Goal: Transaction & Acquisition: Purchase product/service

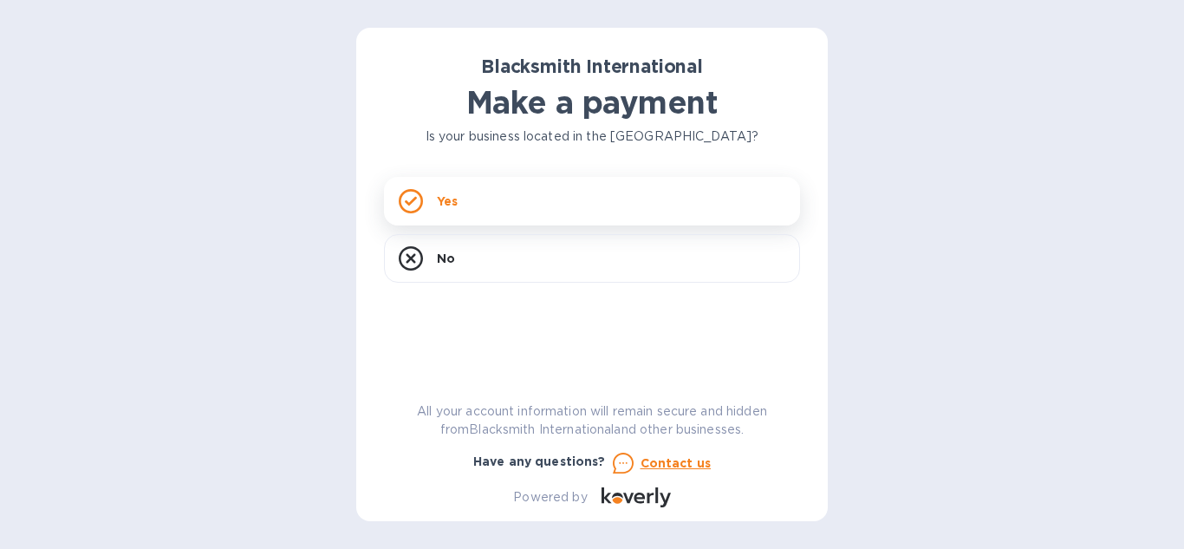
click at [560, 210] on div "Yes" at bounding box center [592, 201] width 416 height 49
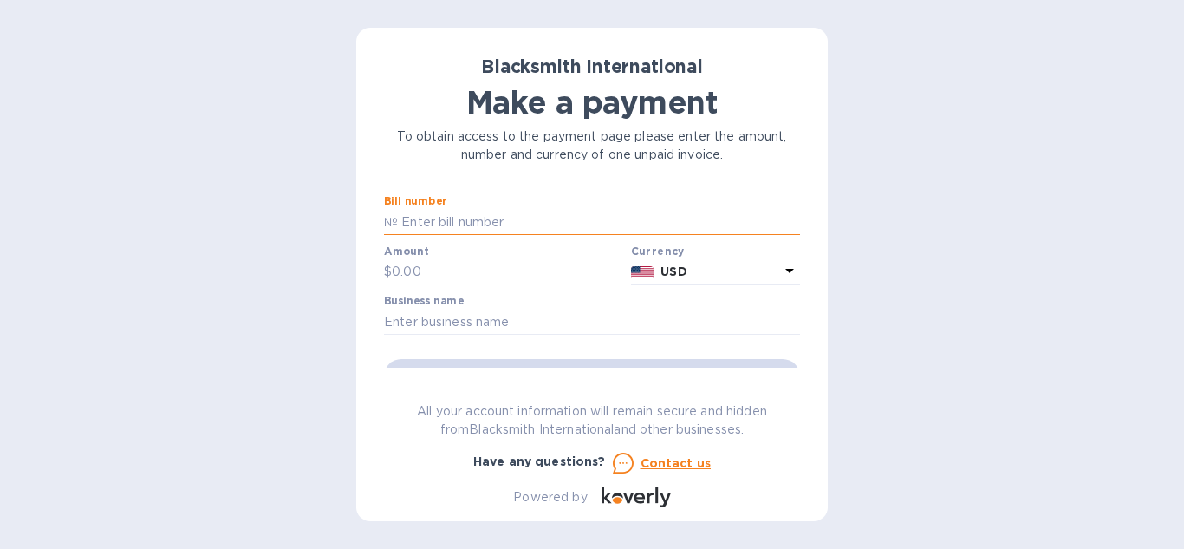
click at [577, 215] on input "text" at bounding box center [599, 222] width 402 height 26
paste input "5038"
type input "5038"
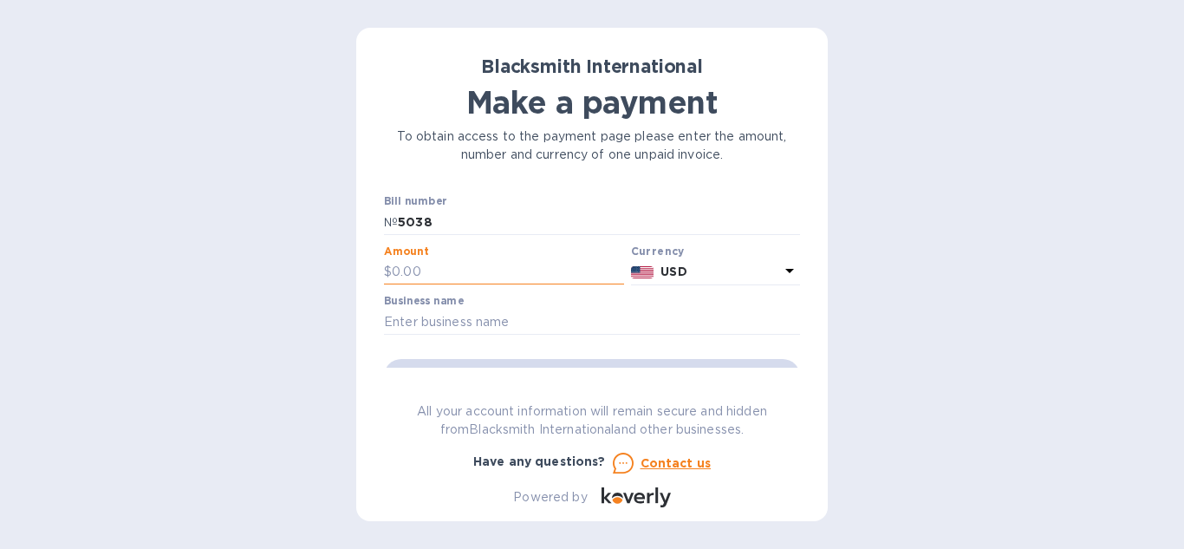
click at [493, 261] on input "text" at bounding box center [508, 272] width 232 height 26
paste input "3,175"
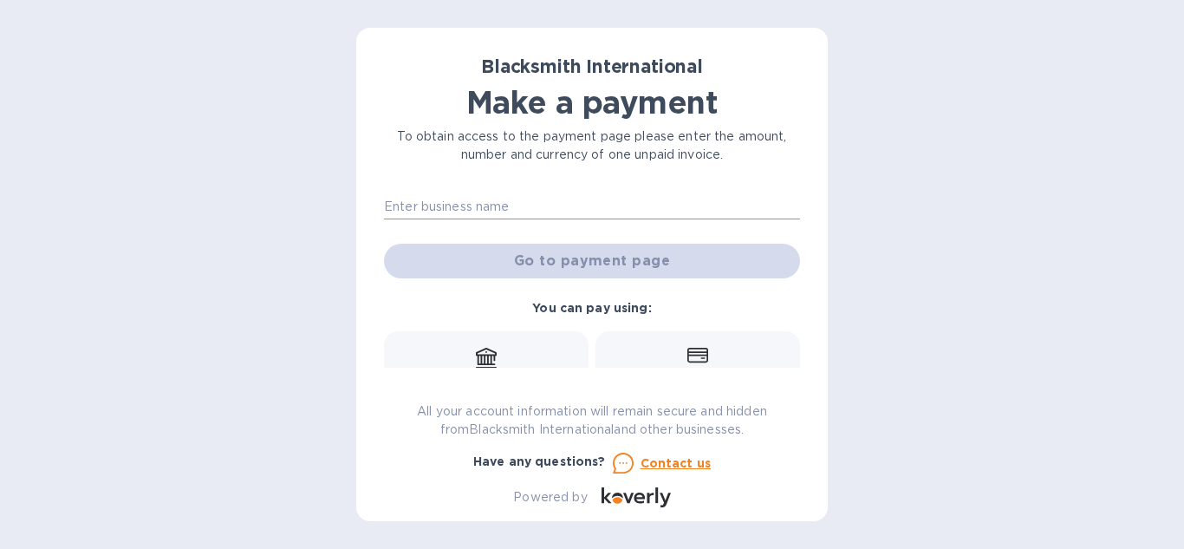
type input "3,175"
click at [515, 202] on input "text" at bounding box center [592, 206] width 416 height 26
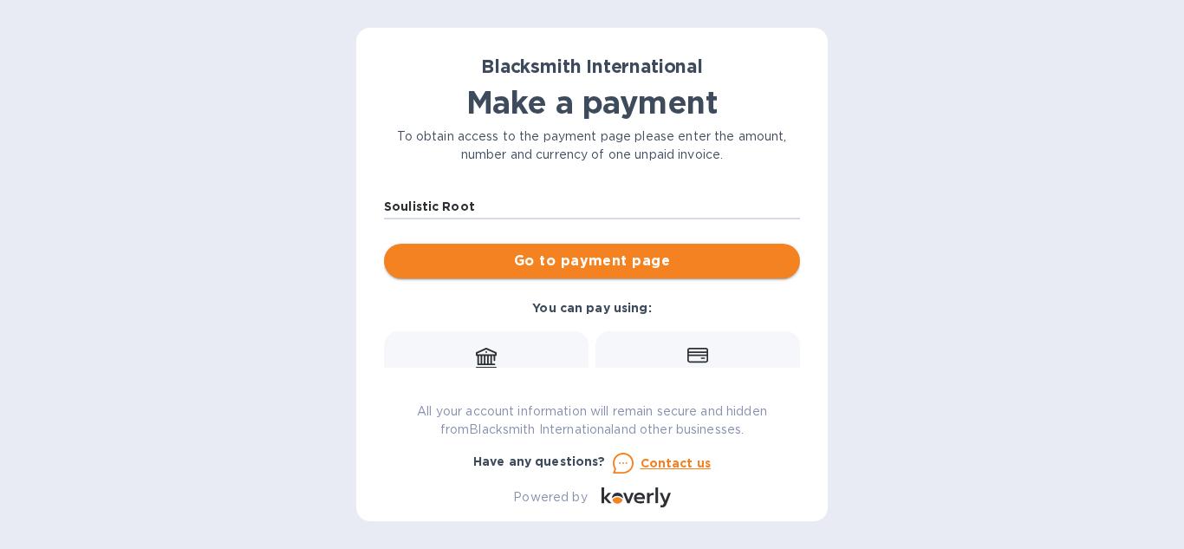
type input "Soulistic Root"
click at [531, 254] on span "Go to payment page" at bounding box center [592, 261] width 388 height 21
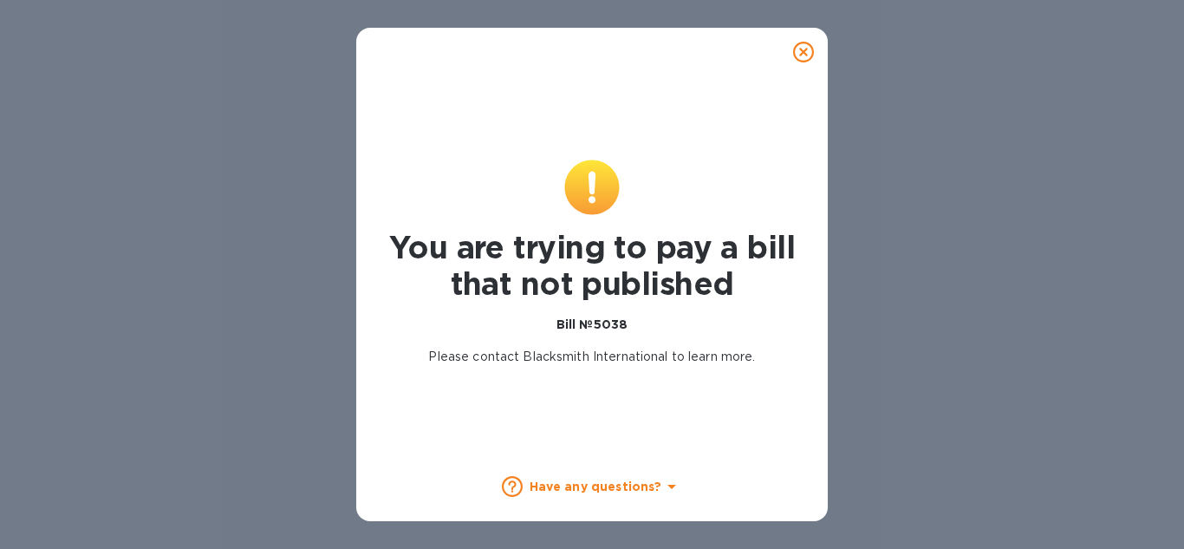
click at [810, 62] on icon at bounding box center [803, 52] width 21 height 21
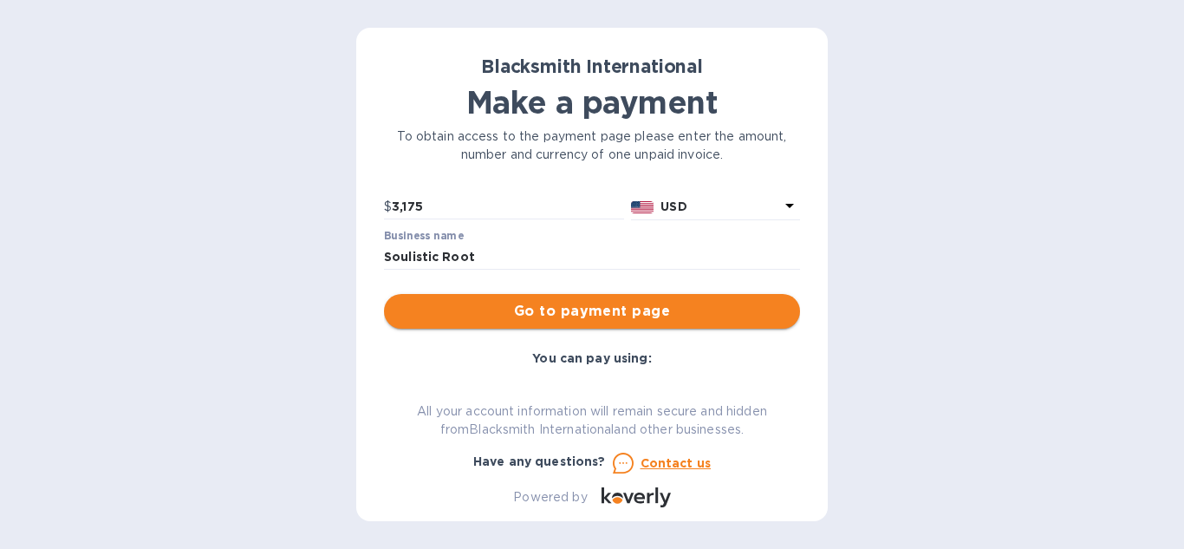
scroll to position [58, 0]
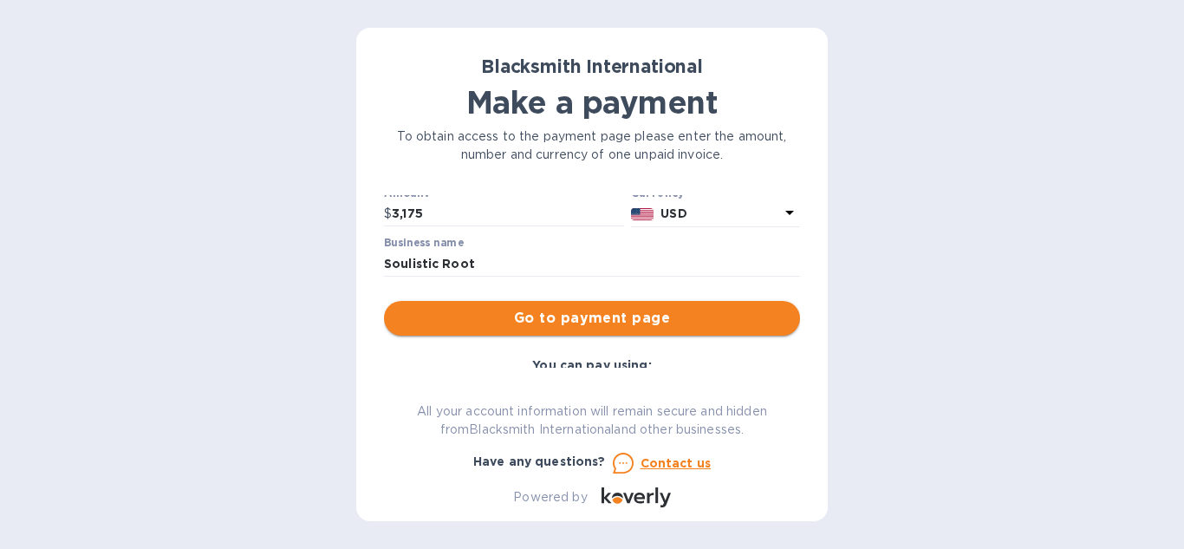
click at [588, 320] on span "Go to payment page" at bounding box center [592, 318] width 388 height 21
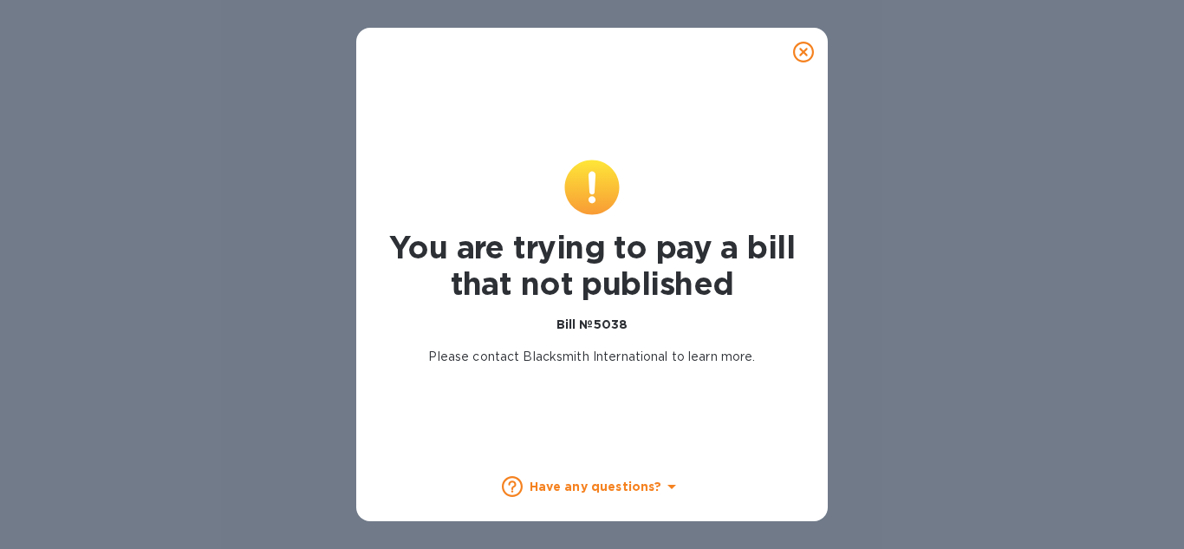
click at [632, 317] on p "Bill №5038" at bounding box center [592, 325] width 413 height 18
click at [800, 55] on icon at bounding box center [803, 52] width 21 height 21
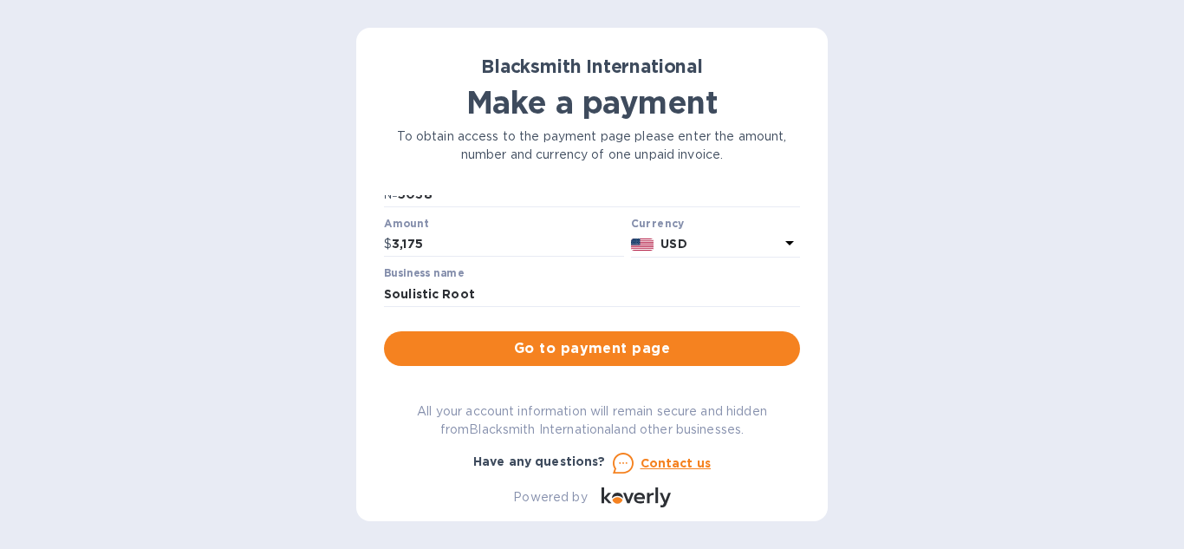
scroll to position [0, 0]
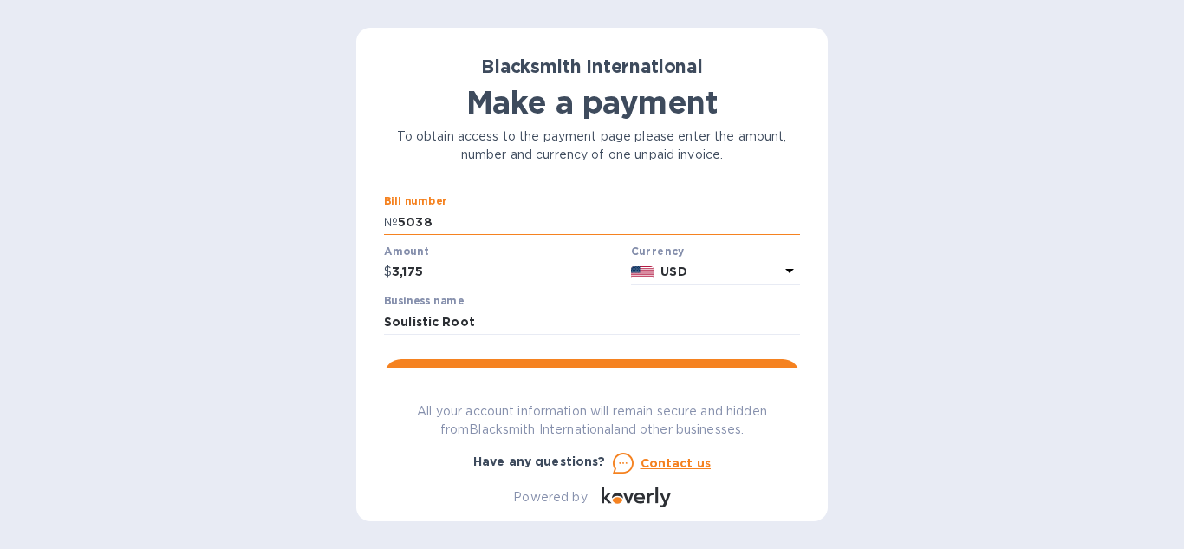
click at [484, 221] on input "5038" at bounding box center [599, 222] width 402 height 26
drag, startPoint x: 484, startPoint y: 221, endPoint x: 431, endPoint y: 220, distance: 52.9
click at [431, 220] on input "5038" at bounding box center [599, 222] width 402 height 26
paste input "SOUL-1005"
type input "SOUL-1005"
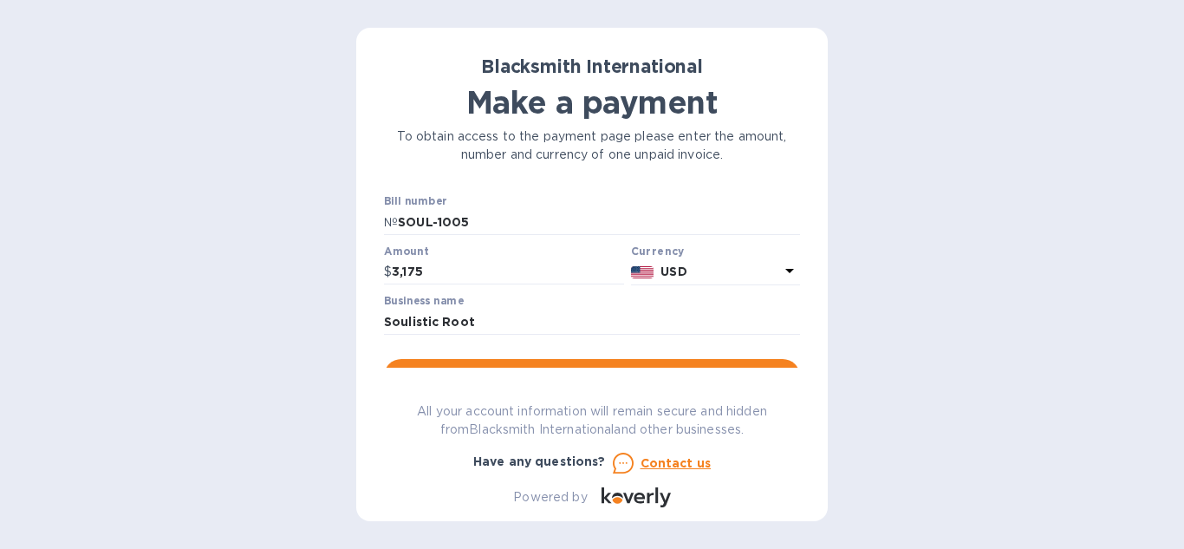
click at [321, 255] on div "Blacksmith International Make a payment To obtain access to the payment page pl…" at bounding box center [592, 274] width 1184 height 549
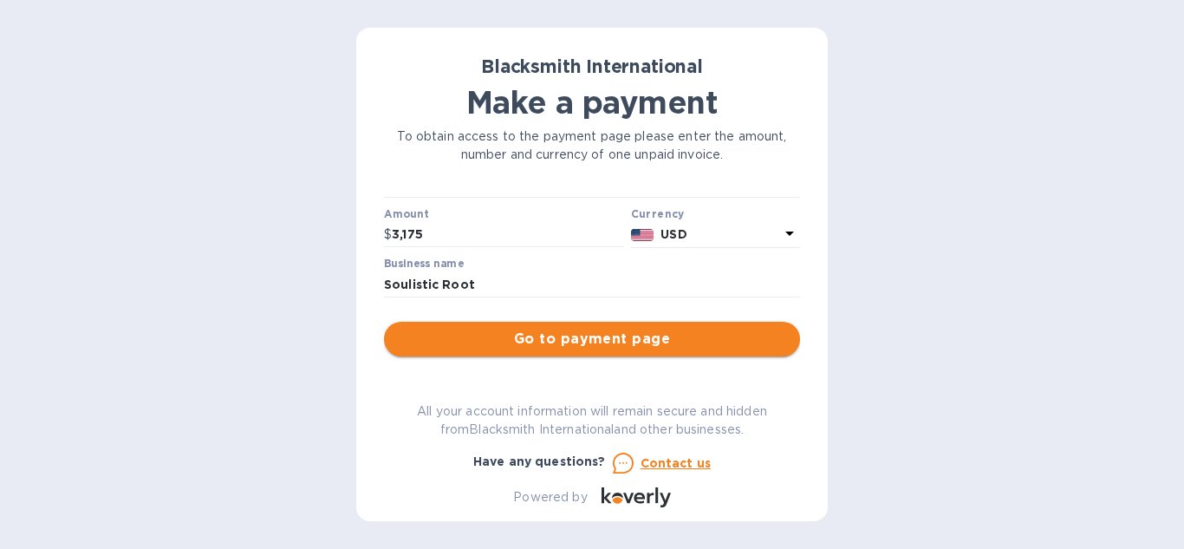
scroll to position [58, 0]
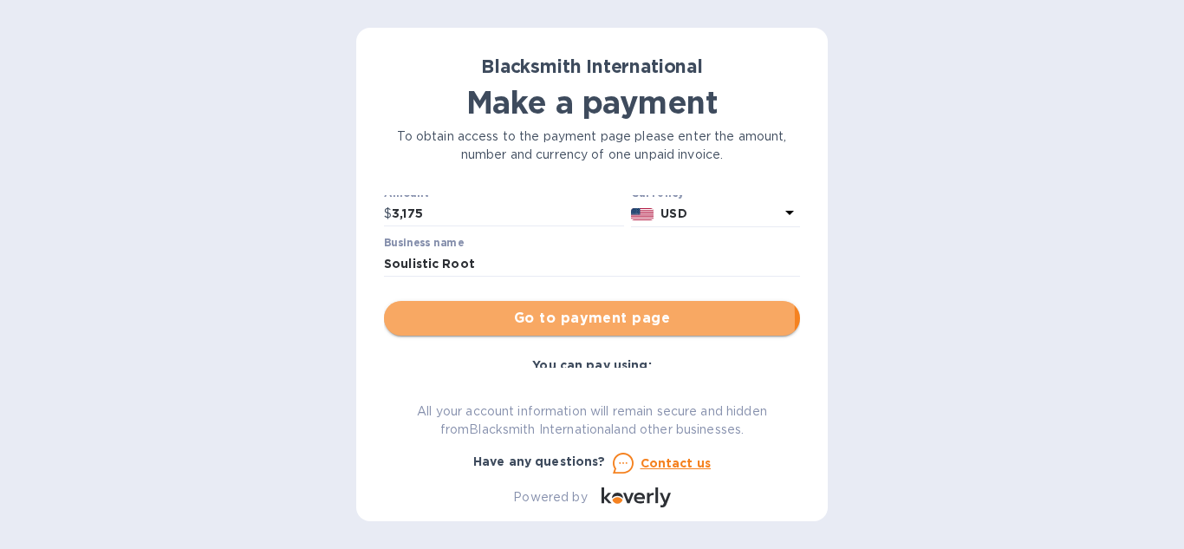
click at [457, 320] on span "Go to payment page" at bounding box center [592, 318] width 388 height 21
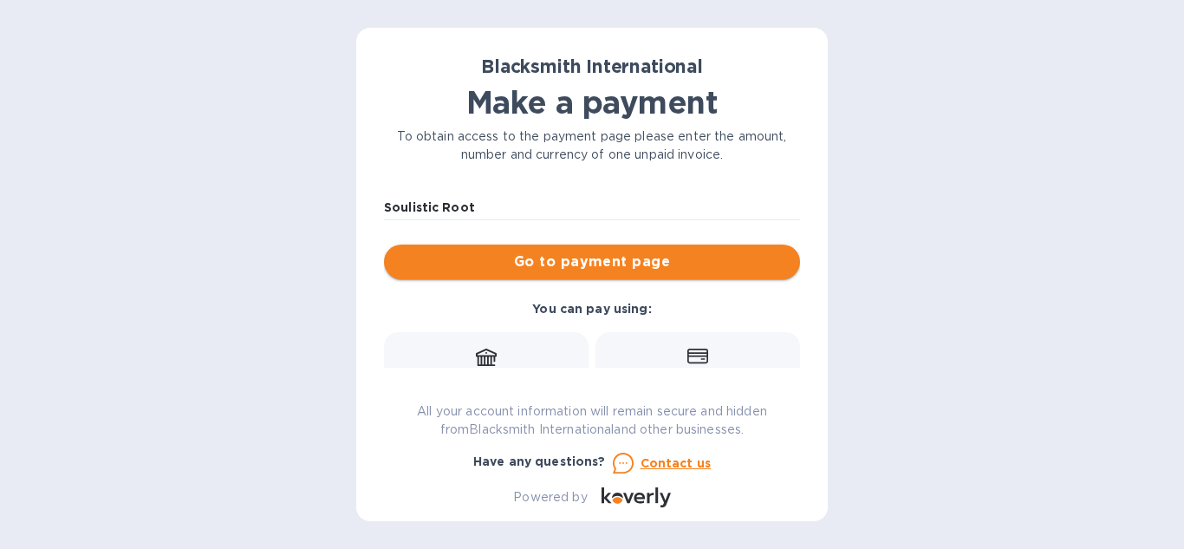
scroll to position [115, 0]
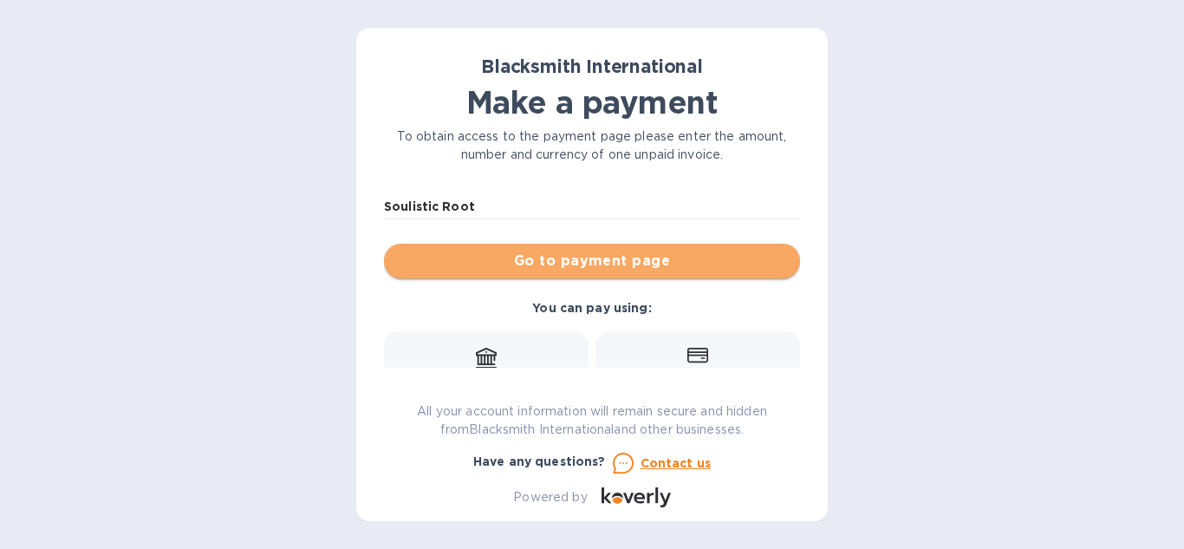
click at [687, 257] on span "Go to payment page" at bounding box center [592, 261] width 388 height 21
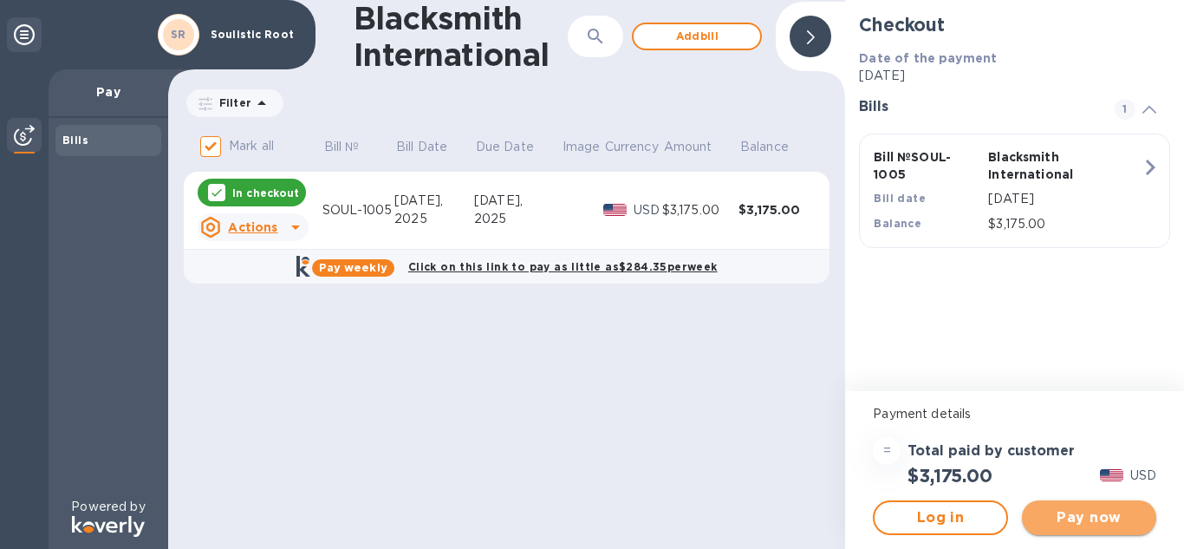
click at [1115, 515] on span "Pay now" at bounding box center [1089, 517] width 107 height 21
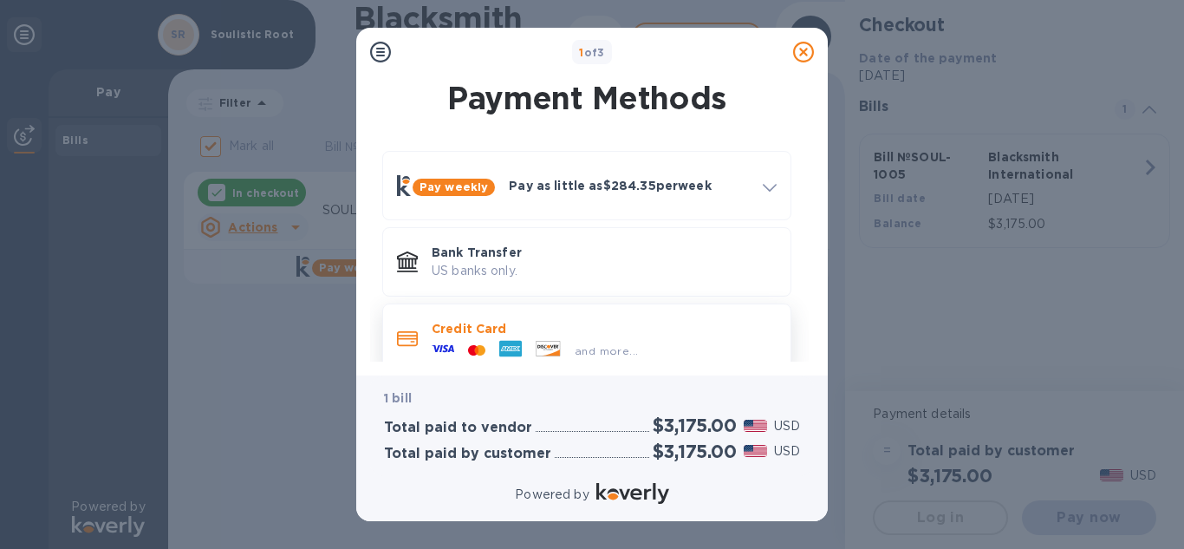
click at [591, 342] on div "and more..." at bounding box center [606, 351] width 77 height 18
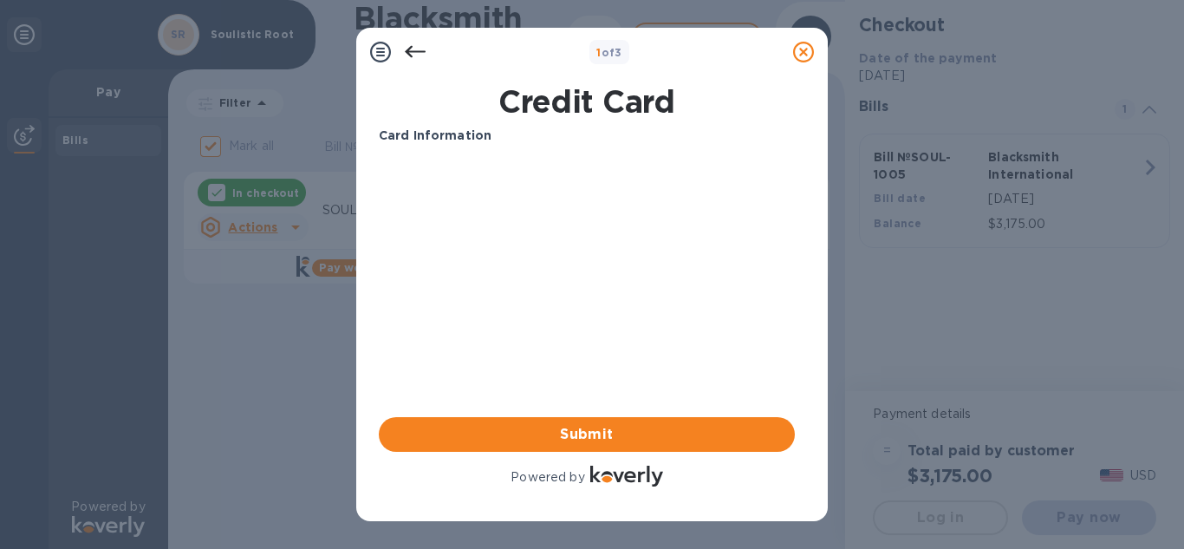
click at [408, 51] on icon at bounding box center [415, 52] width 21 height 12
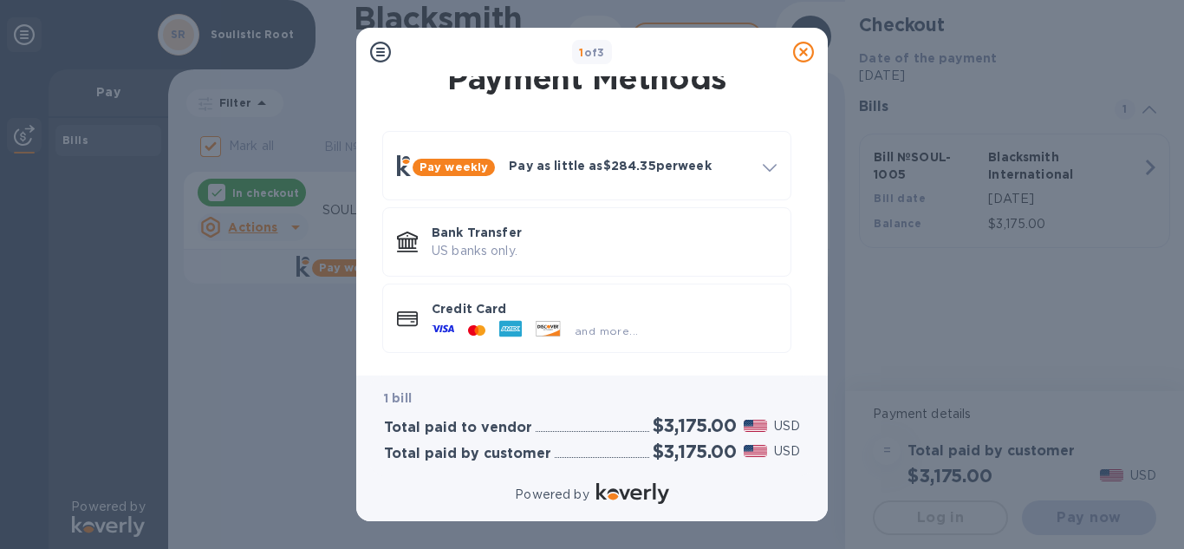
scroll to position [25, 0]
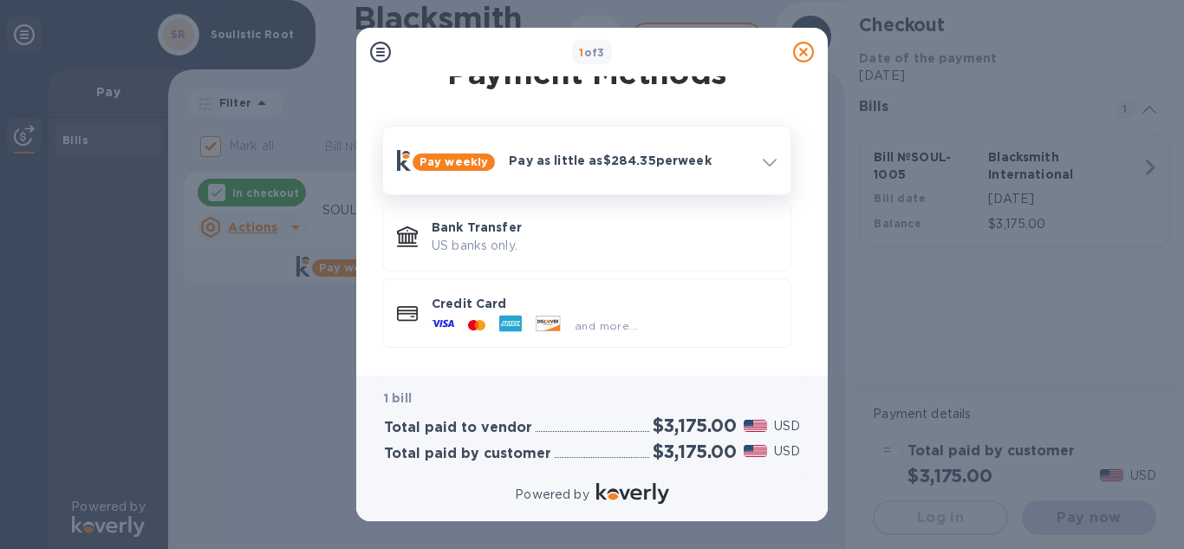
click at [738, 153] on p "Pay as little as $284.35 per week" at bounding box center [629, 160] width 240 height 17
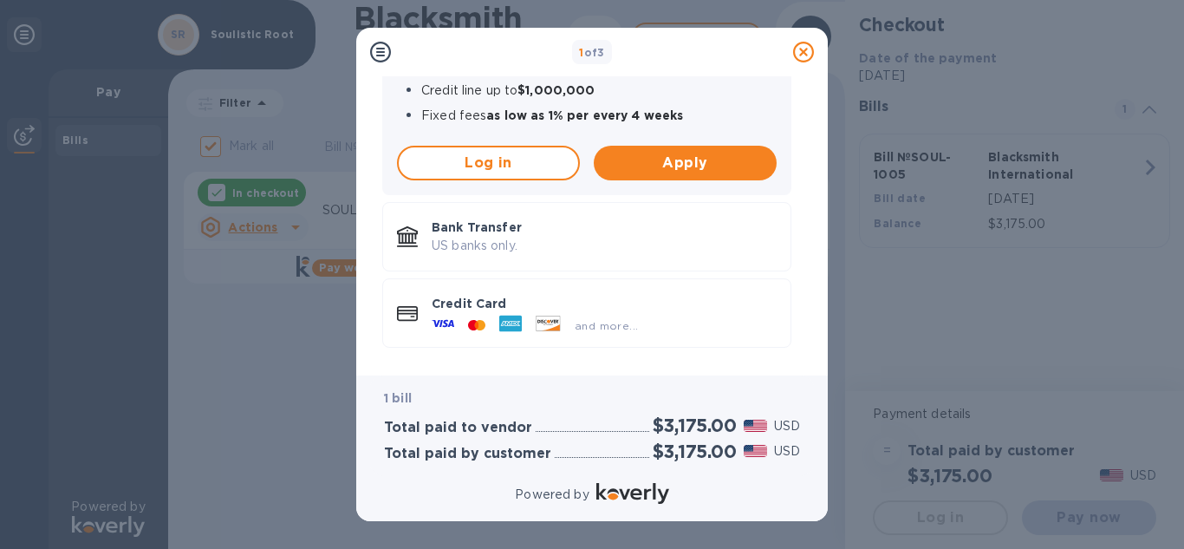
scroll to position [286, 0]
click at [529, 288] on div "Credit Card and more..." at bounding box center [604, 313] width 359 height 50
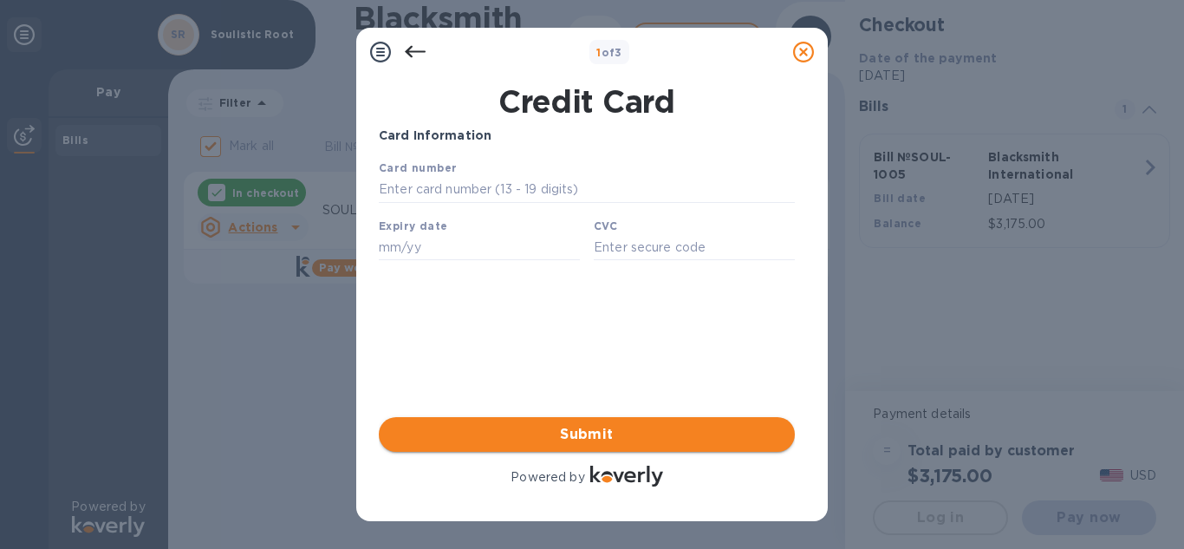
scroll to position [0, 0]
click at [467, 188] on input "text" at bounding box center [587, 190] width 416 height 26
type input "[CREDIT_CARD_NUMBER]"
click at [413, 241] on input "text" at bounding box center [479, 247] width 201 height 26
type input "08/28"
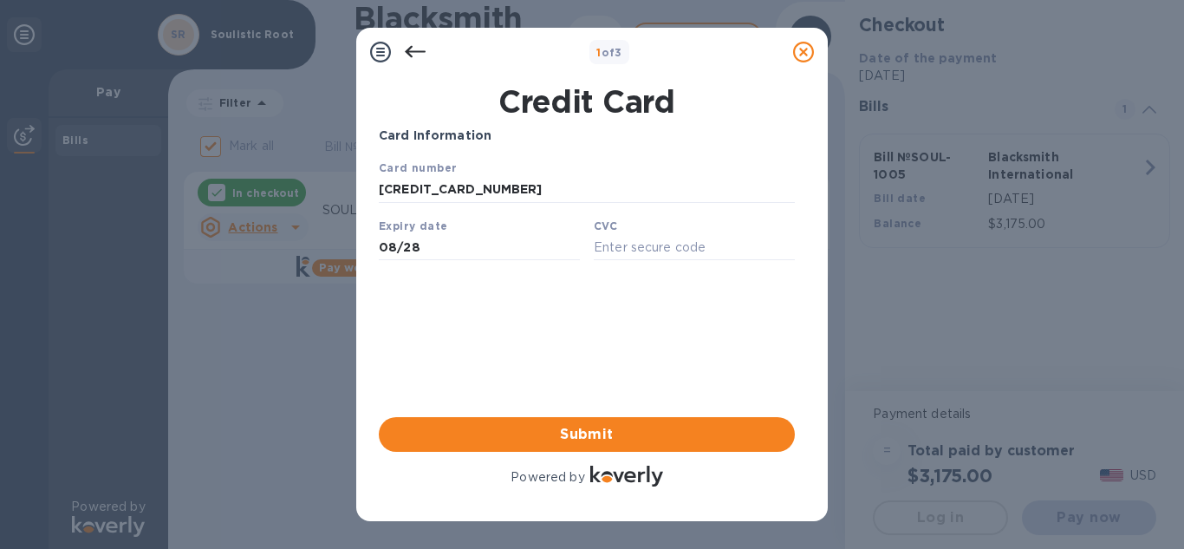
click at [712, 237] on div "CVC" at bounding box center [694, 239] width 215 height 58
click at [701, 253] on input "text" at bounding box center [694, 247] width 201 height 26
type input "0602"
click at [648, 439] on span "Submit" at bounding box center [587, 434] width 388 height 21
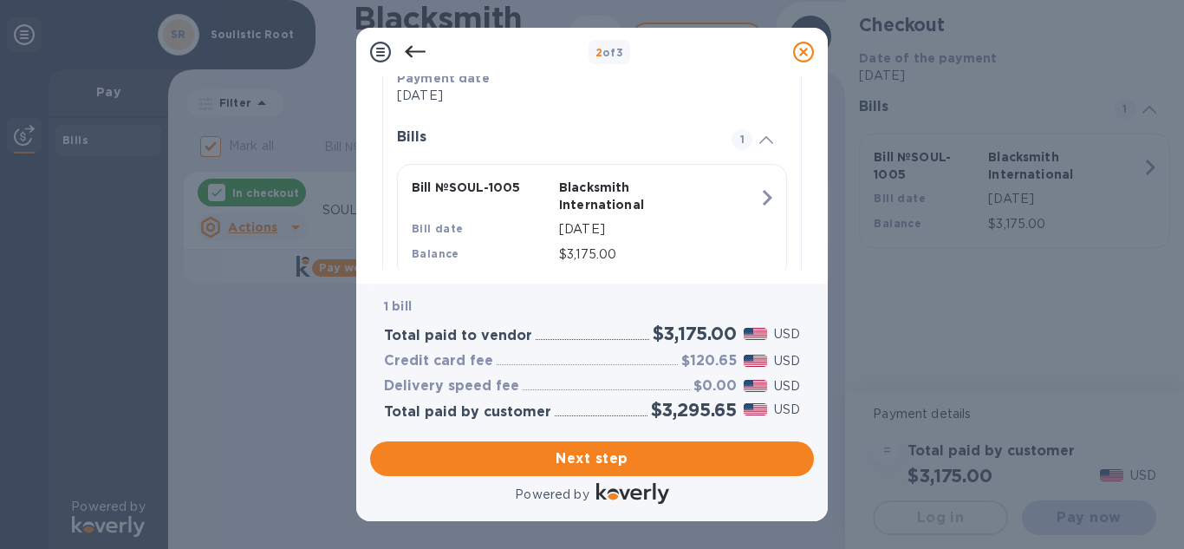
scroll to position [400, 0]
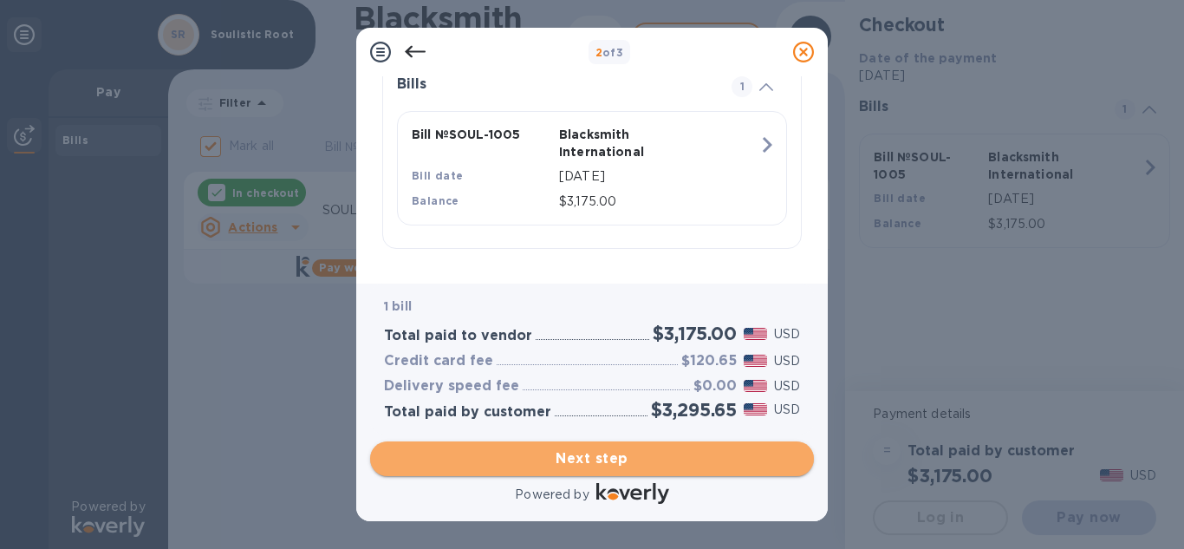
click at [706, 453] on span "Next step" at bounding box center [592, 458] width 416 height 21
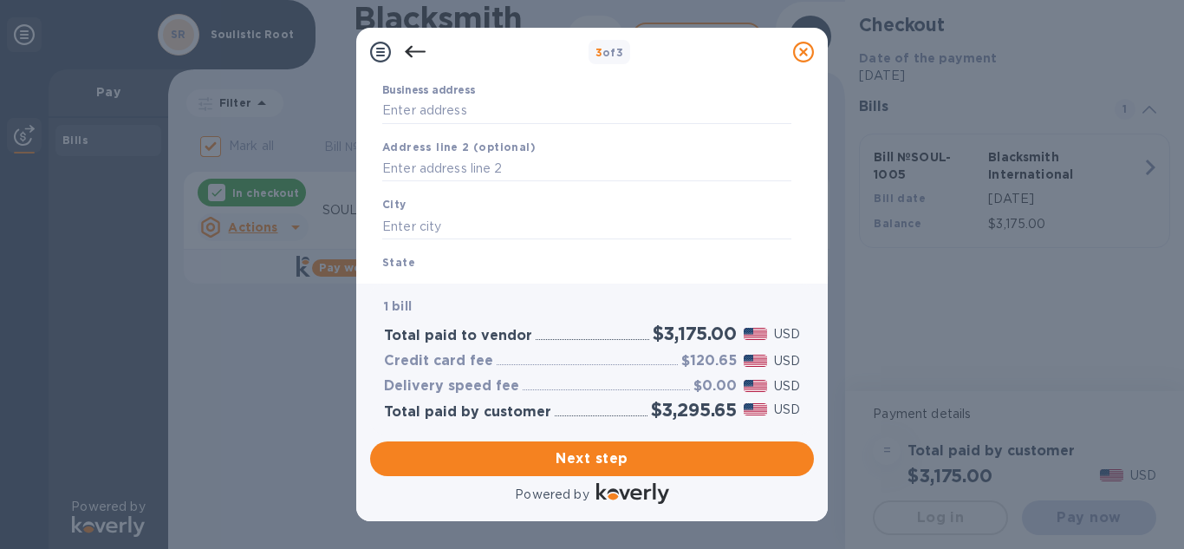
scroll to position [173, 0]
click at [436, 113] on input "Business address" at bounding box center [586, 110] width 409 height 26
type input "20003 E CASPIAN CIR"
click at [455, 159] on input "text" at bounding box center [586, 167] width 409 height 26
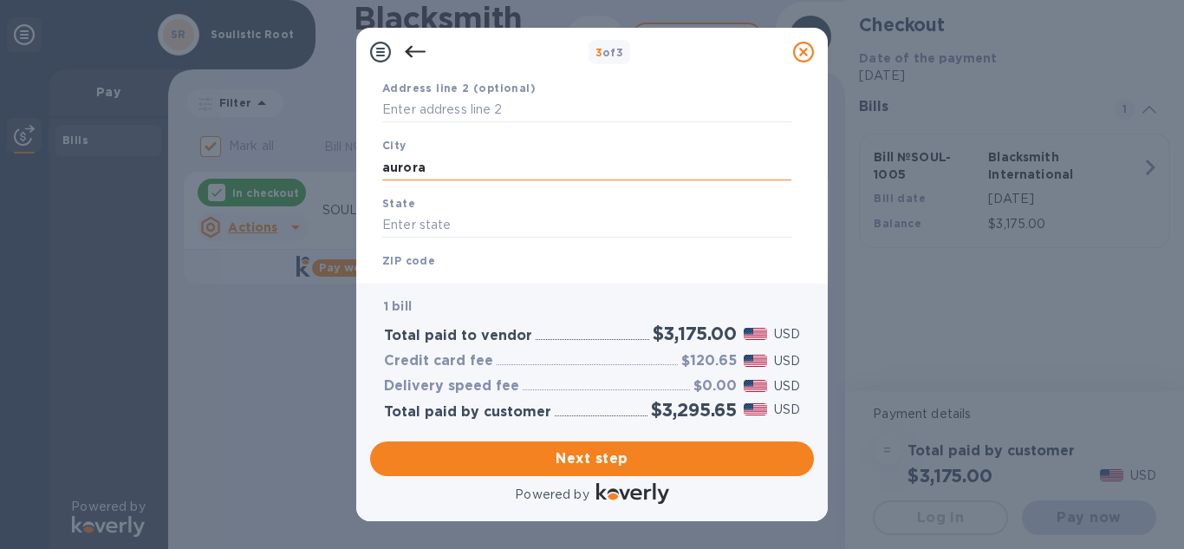
type input "aurora"
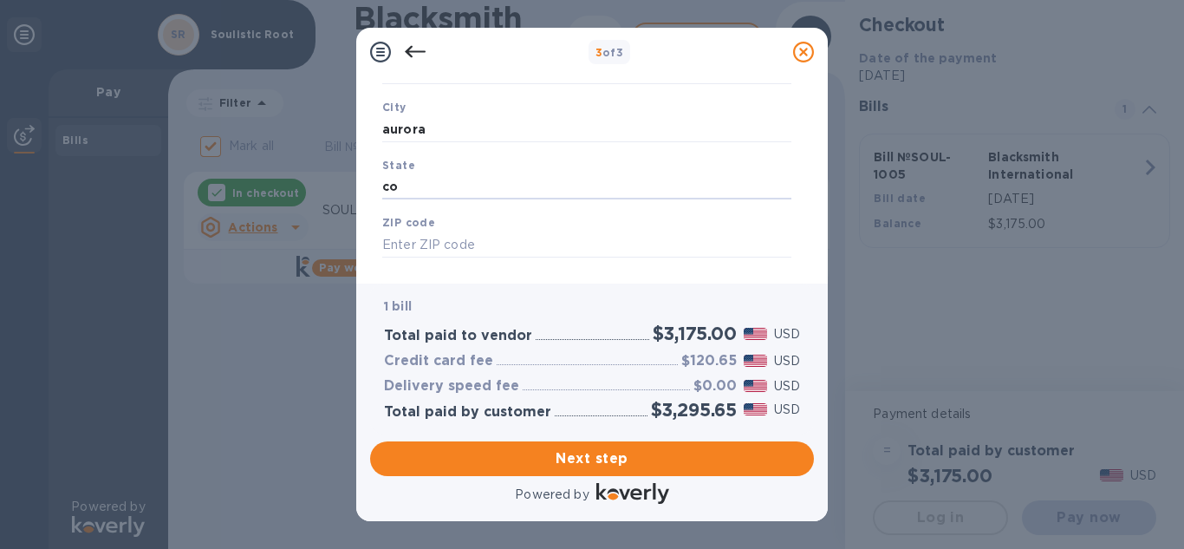
scroll to position [289, 0]
type input "co"
click at [438, 229] on input "text" at bounding box center [586, 225] width 409 height 26
type input "80013"
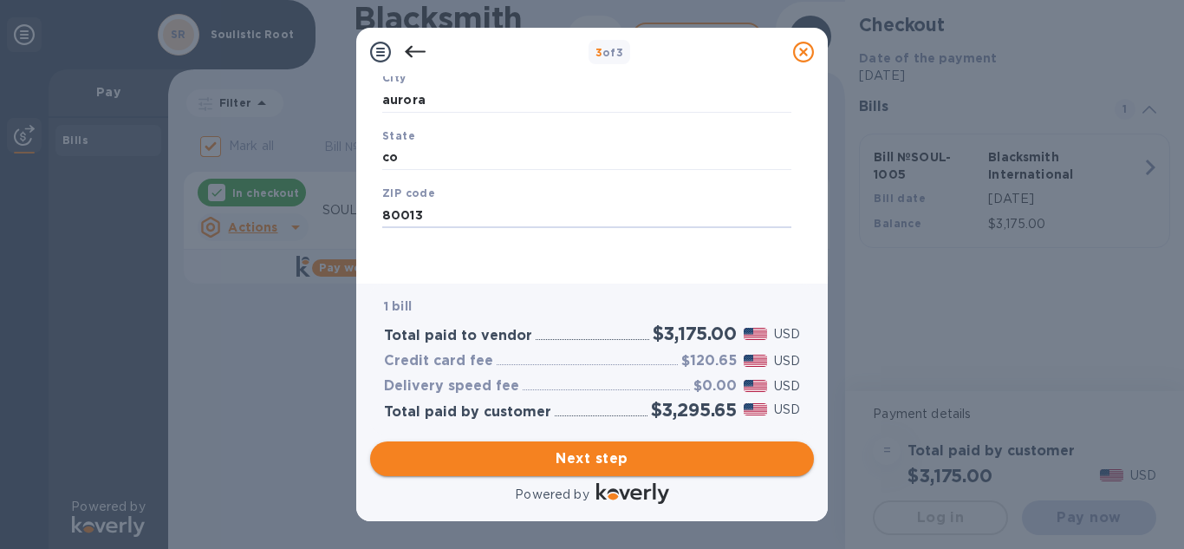
click at [665, 466] on span "Next step" at bounding box center [592, 458] width 416 height 21
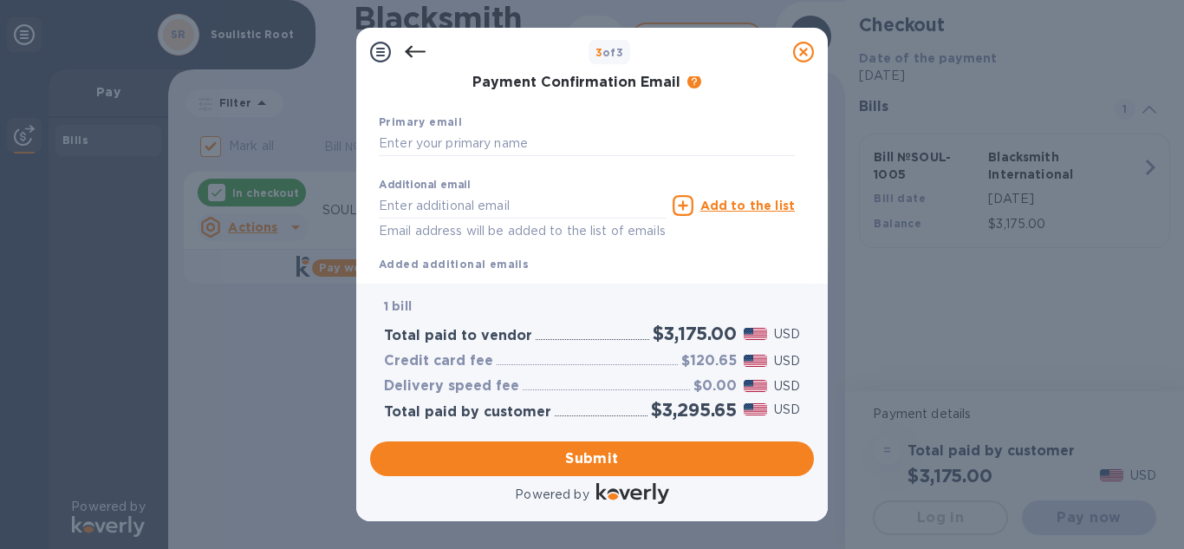
scroll to position [0, 0]
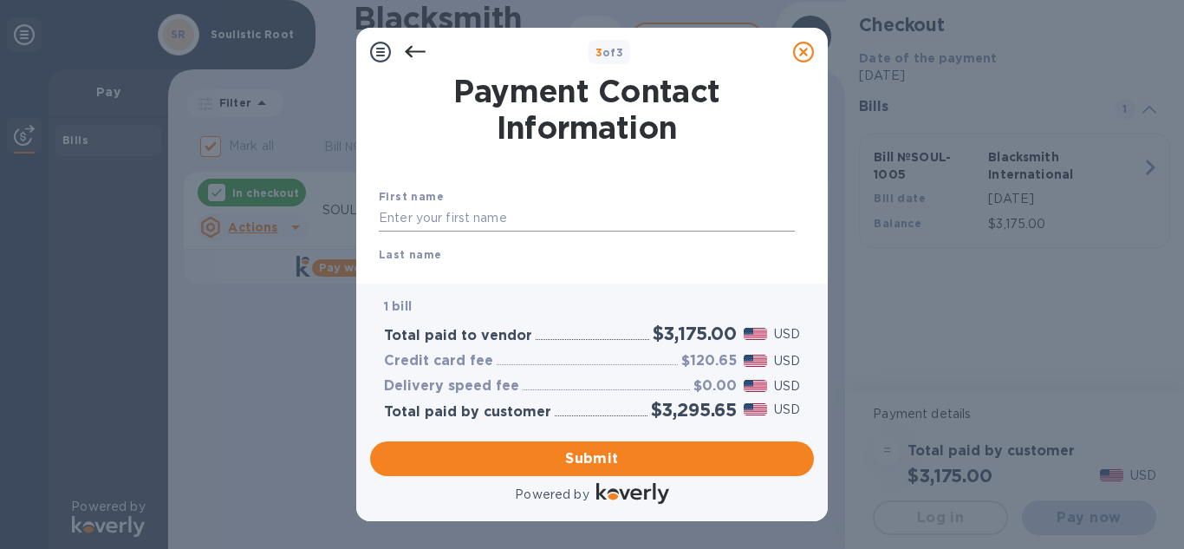
click at [477, 207] on input "text" at bounding box center [587, 218] width 416 height 26
type input "S"
type input "Halee"
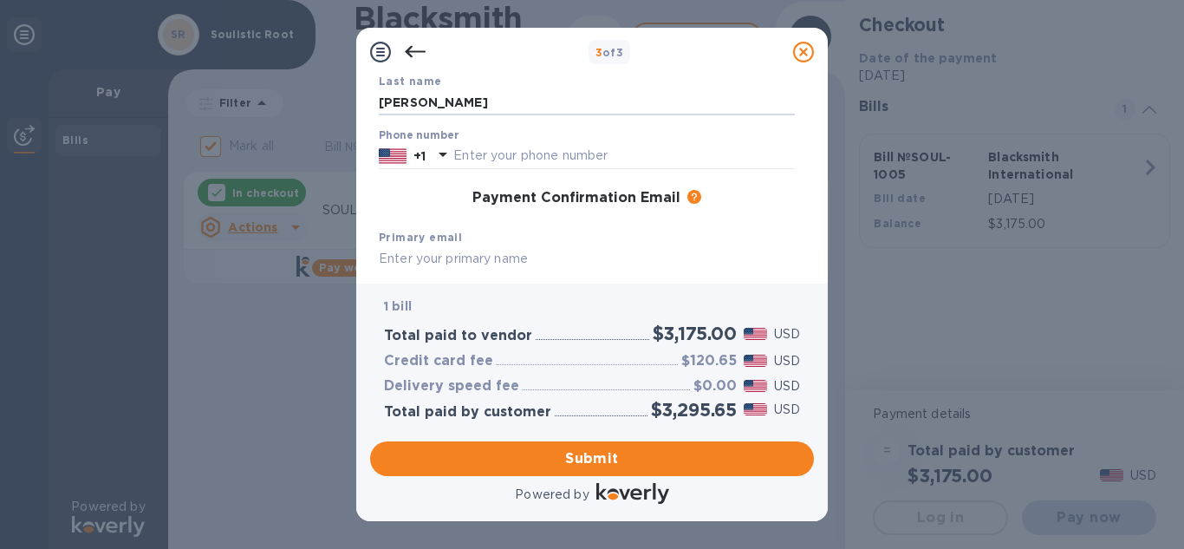
scroll to position [192, 0]
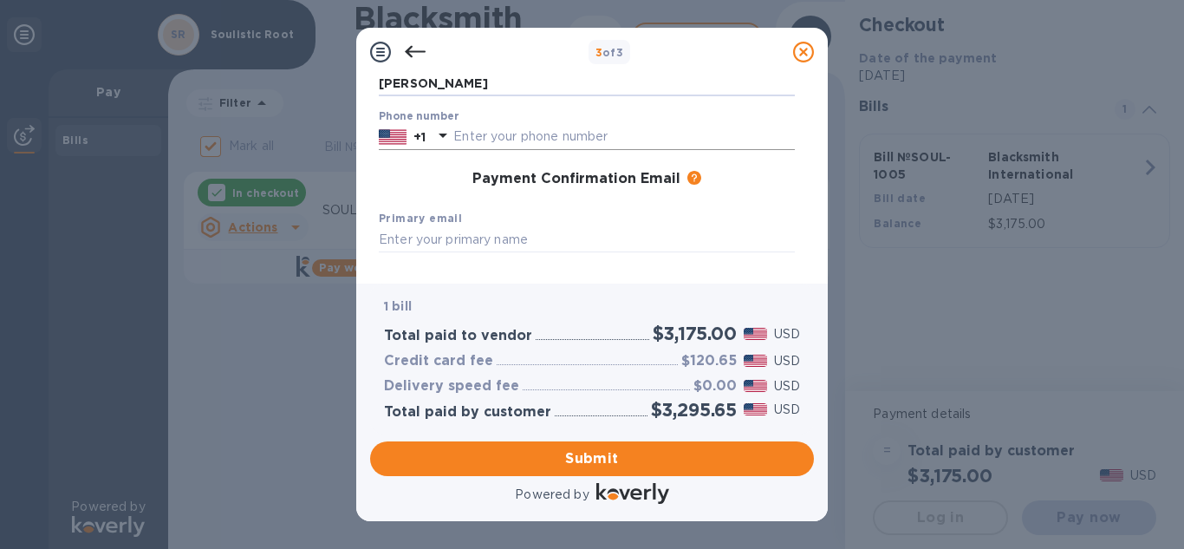
type input "[PERSON_NAME]"
click at [534, 133] on input "text" at bounding box center [624, 137] width 342 height 26
type input "7209384051"
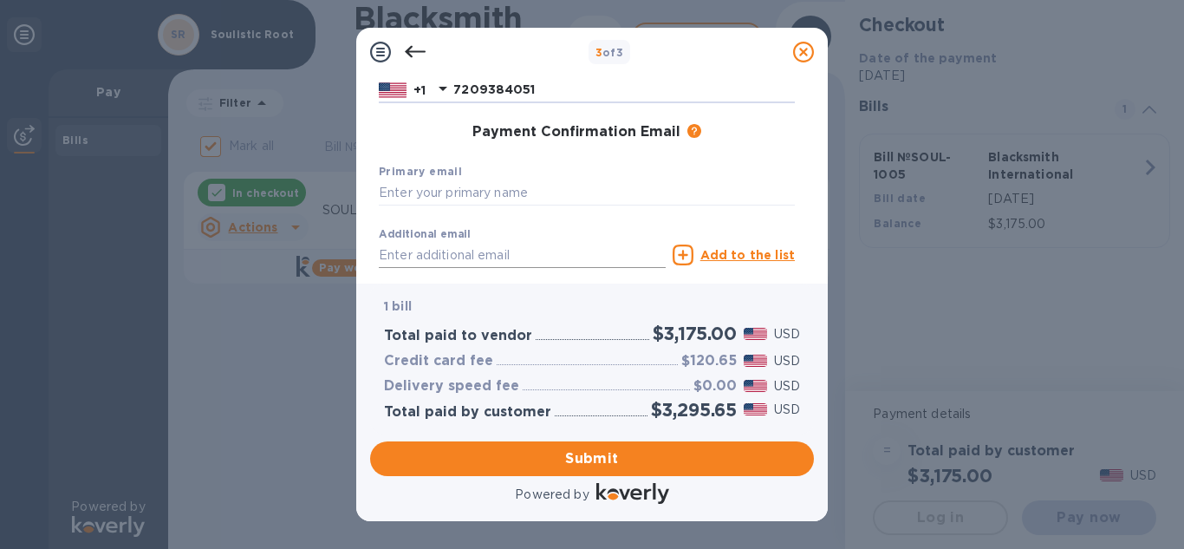
scroll to position [308, 0]
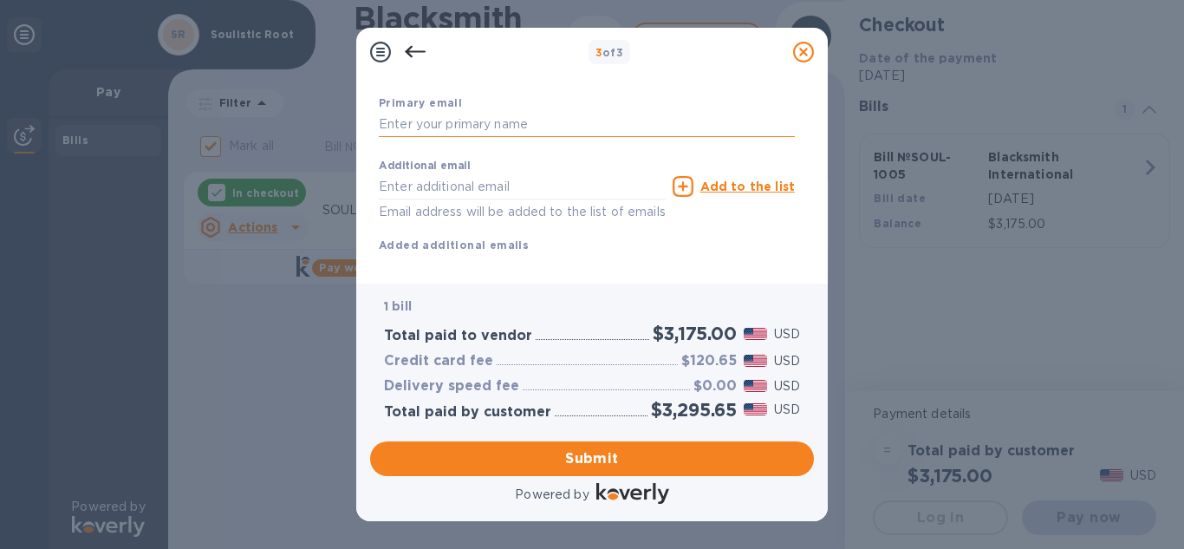
click at [485, 135] on input "text" at bounding box center [587, 125] width 416 height 26
type input "7209384051"
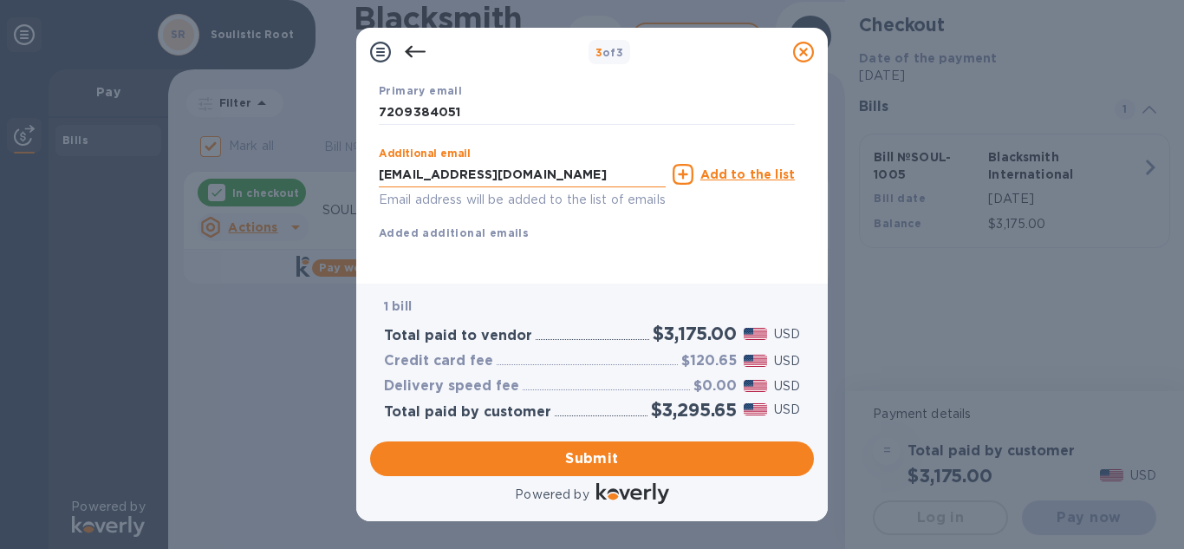
scroll to position [340, 0]
type input "[EMAIL_ADDRESS][DOMAIN_NAME]"
click at [608, 462] on span "Submit" at bounding box center [592, 458] width 416 height 21
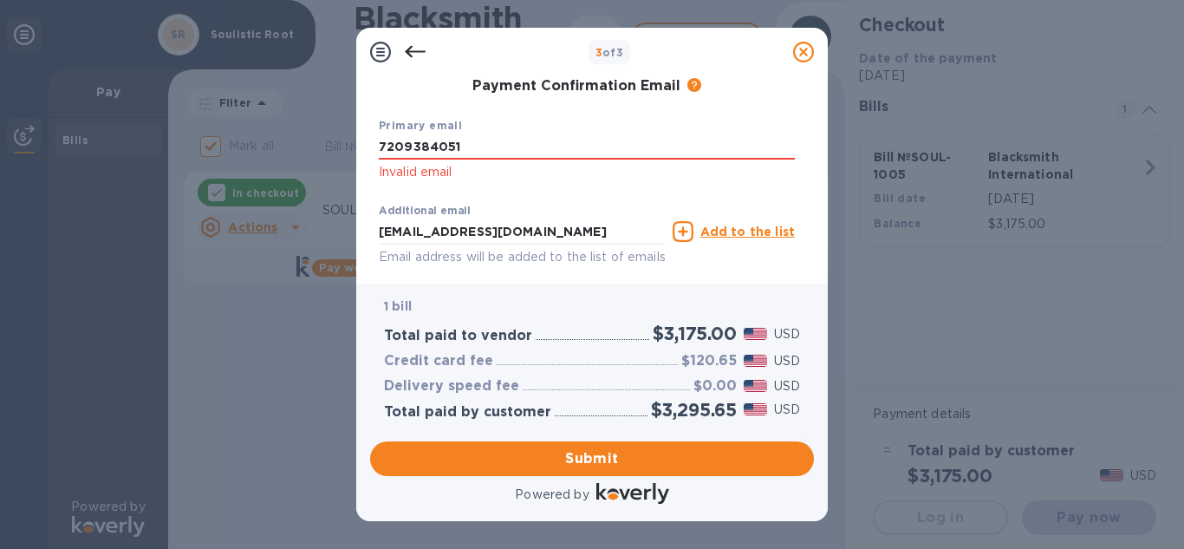
scroll to position [225, 0]
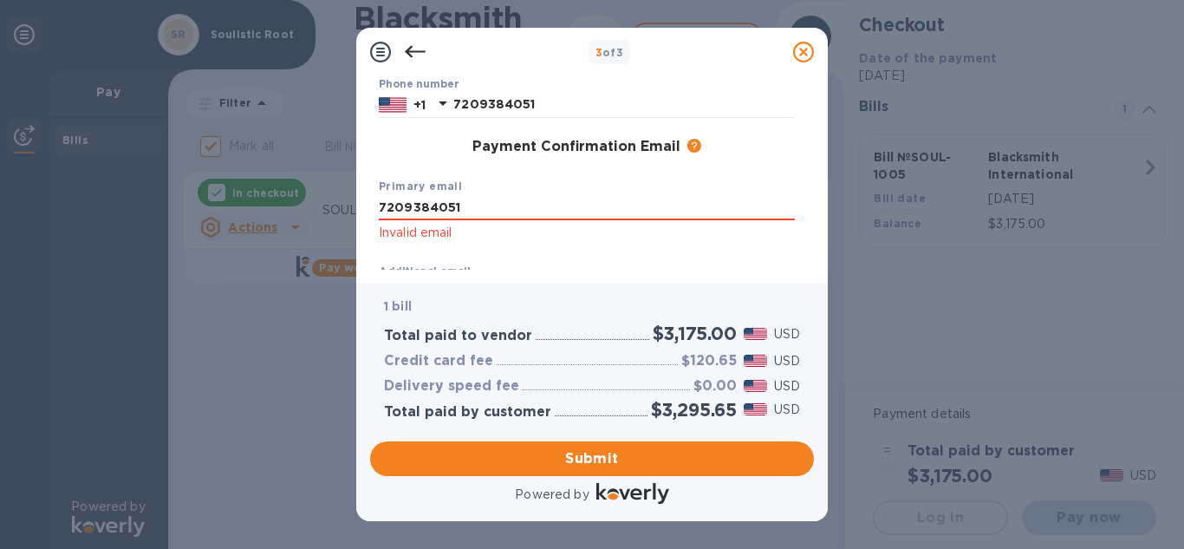
drag, startPoint x: 506, startPoint y: 206, endPoint x: 338, endPoint y: 199, distance: 168.3
click at [338, 199] on div "3 of 3 Payment Contact Information First name [PERSON_NAME] Last name [PERSON_N…" at bounding box center [592, 274] width 1184 height 549
type input "[EMAIL_ADDRESS][DOMAIN_NAME]"
click at [660, 465] on span "Submit" at bounding box center [592, 458] width 416 height 21
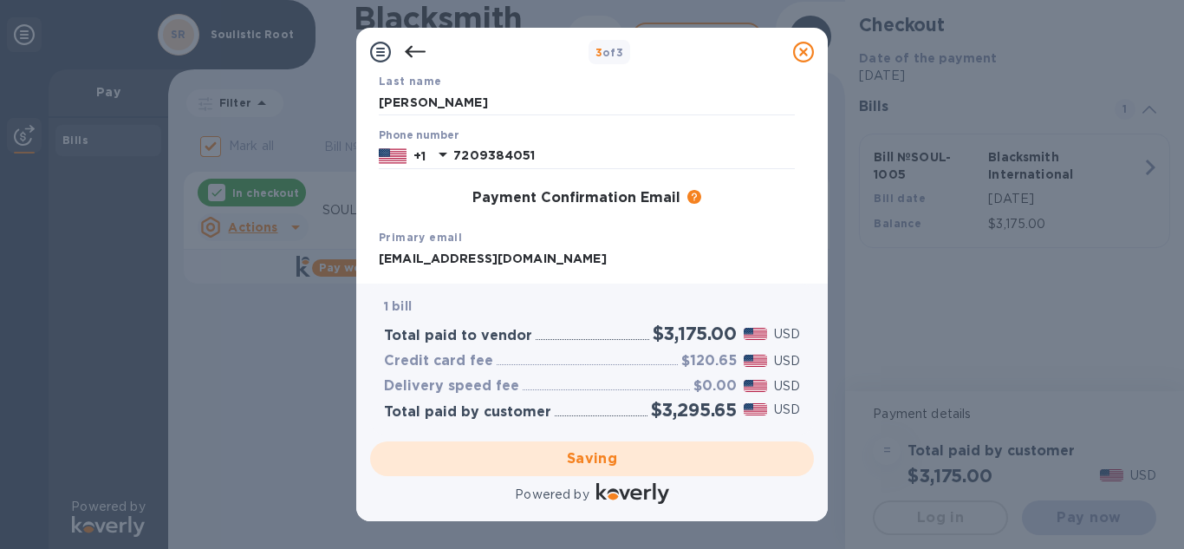
scroll to position [340, 0]
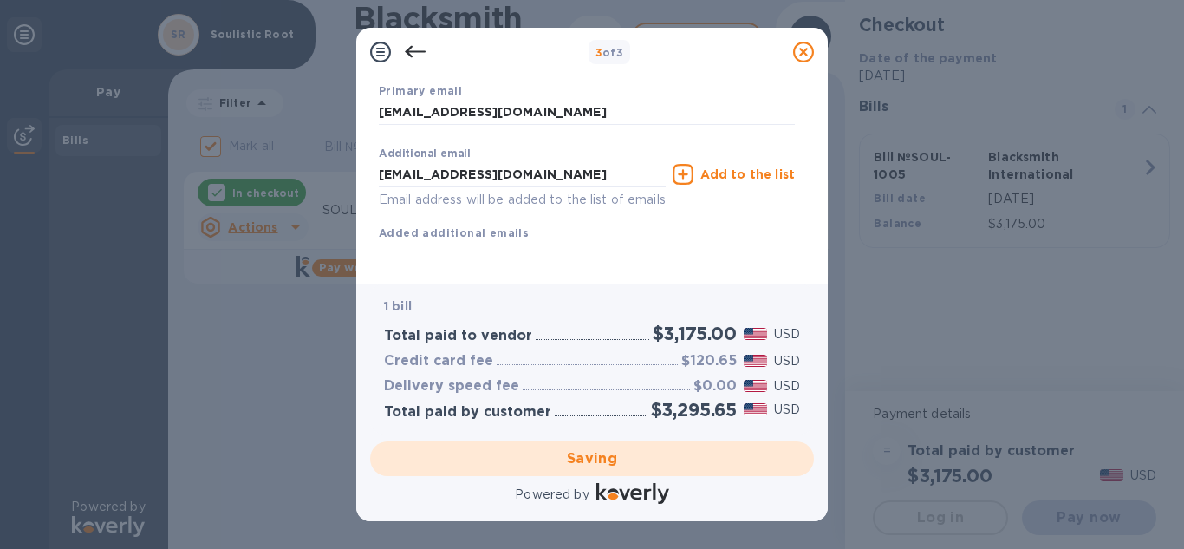
checkbox input "false"
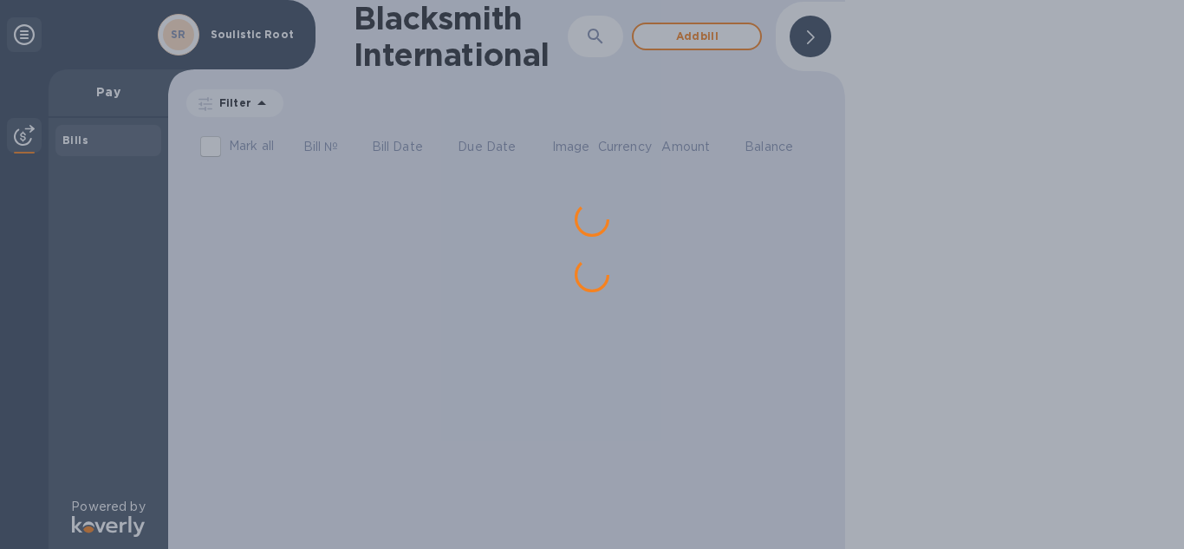
scroll to position [0, 0]
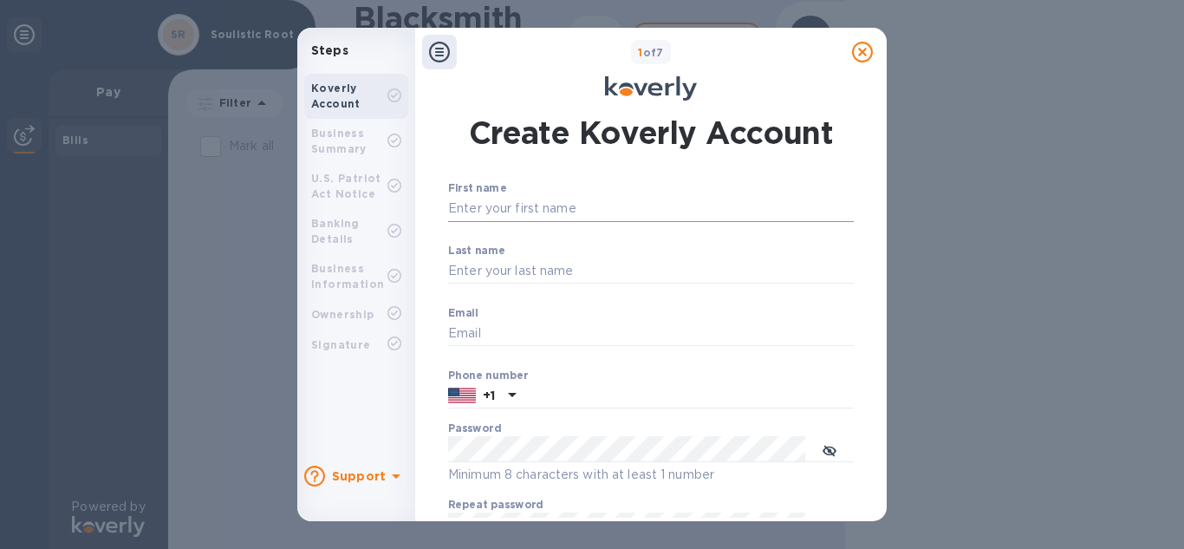
click at [505, 205] on input "First name" at bounding box center [651, 209] width 406 height 26
click at [565, 196] on input "First name" at bounding box center [651, 209] width 406 height 26
drag, startPoint x: 543, startPoint y: 199, endPoint x: 335, endPoint y: 212, distance: 209.4
click at [335, 212] on div "Steps Koverly Account Business Summary U.S. Patriot Act Notice Banking Details …" at bounding box center [591, 274] width 589 height 493
type input "Halee"
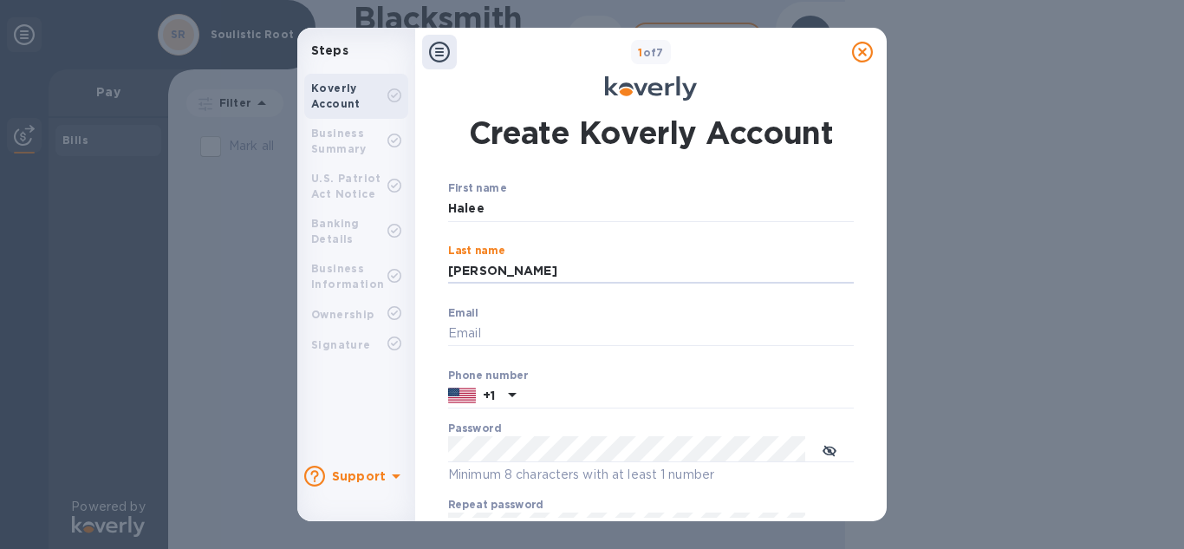
type input "[PERSON_NAME]"
type input "[EMAIL_ADDRESS][DOMAIN_NAME]"
click at [580, 409] on div "First name [PERSON_NAME] ​ Last name [PERSON_NAME] ​ Email [EMAIL_ADDRESS][DOMA…" at bounding box center [651, 371] width 406 height 379
click at [583, 396] on input "text" at bounding box center [688, 396] width 331 height 26
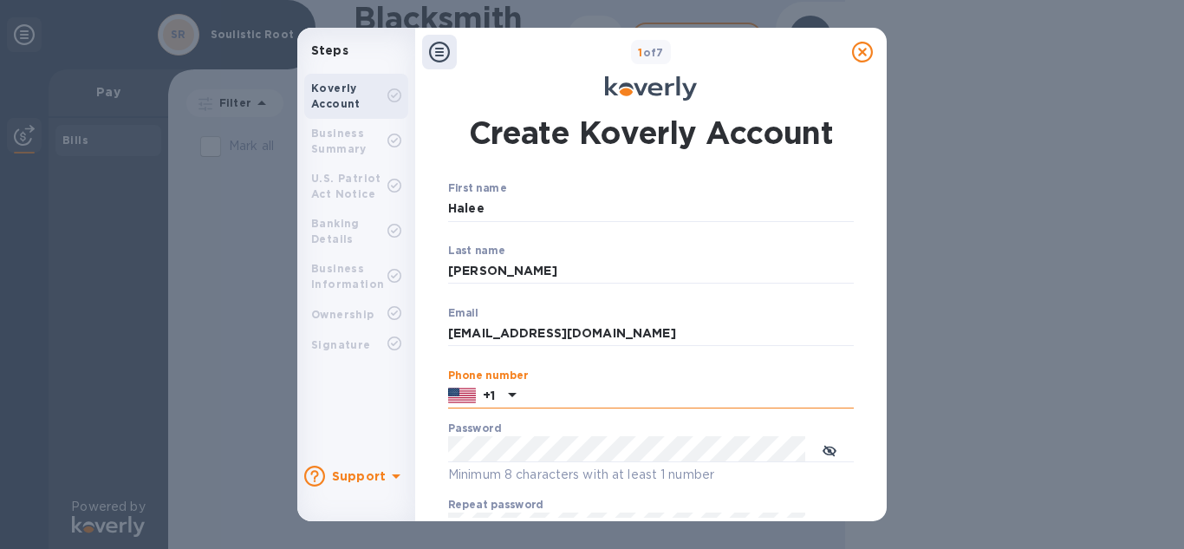
type input "7209384051"
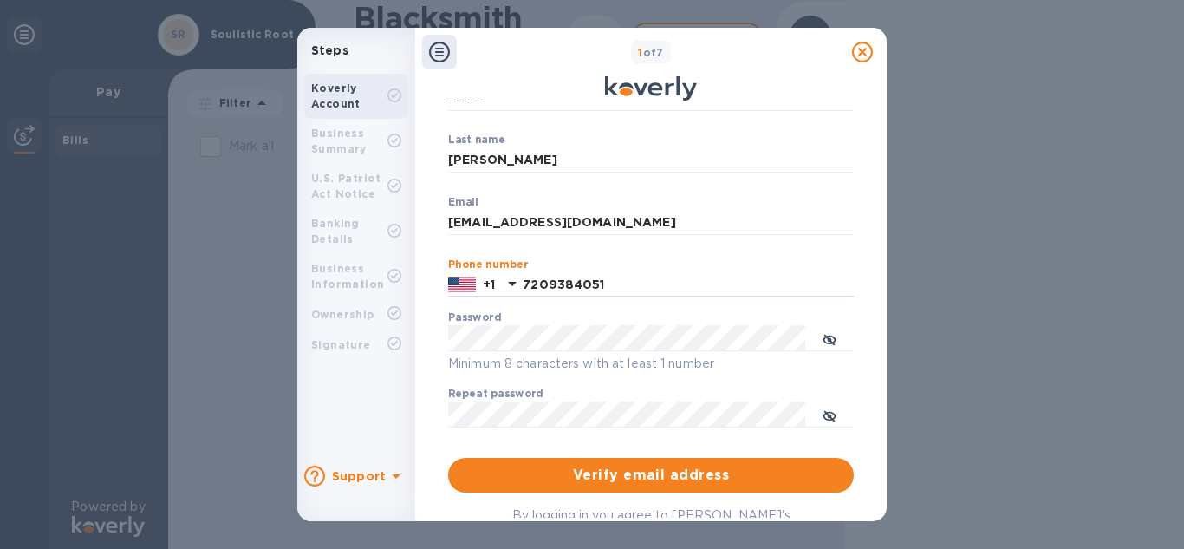
scroll to position [115, 0]
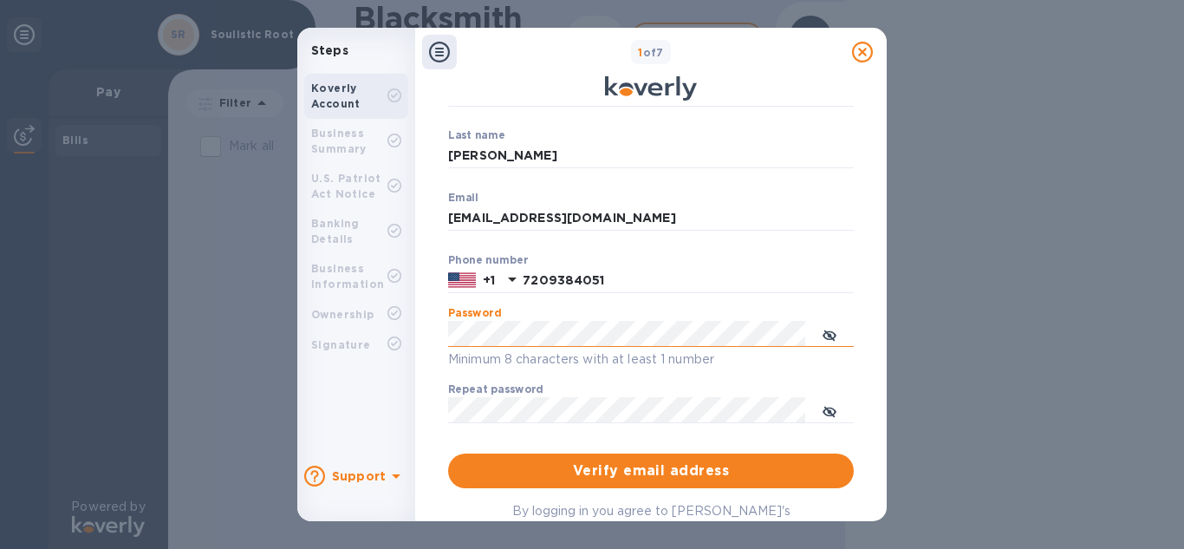
click at [833, 330] on icon "toggle password visibility" at bounding box center [830, 336] width 14 height 14
click at [706, 390] on div "Repeat password ​" at bounding box center [651, 414] width 406 height 62
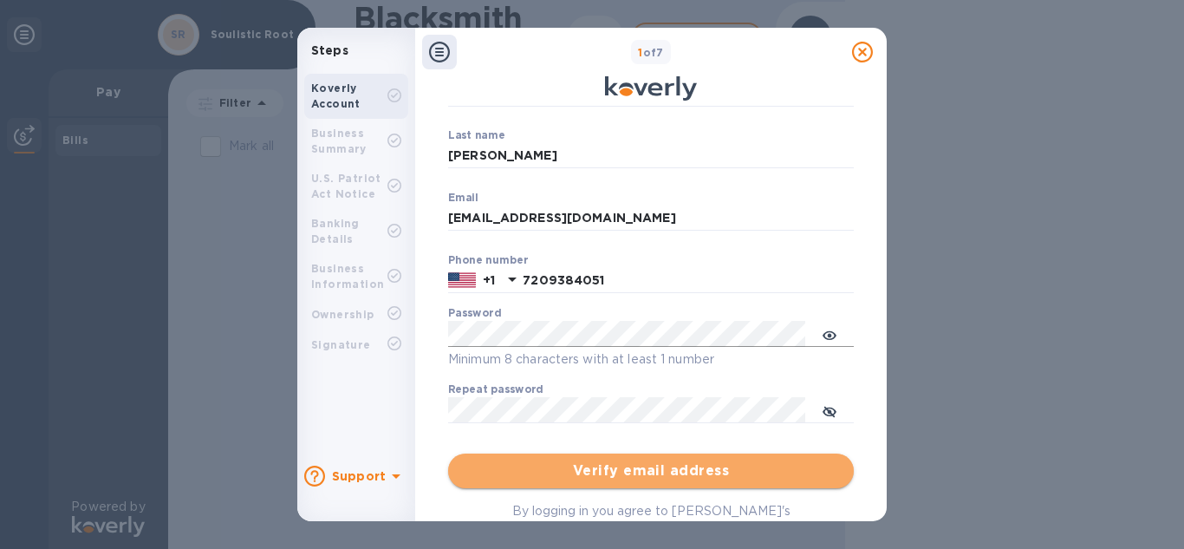
click at [681, 468] on span "Verify email address" at bounding box center [651, 470] width 378 height 21
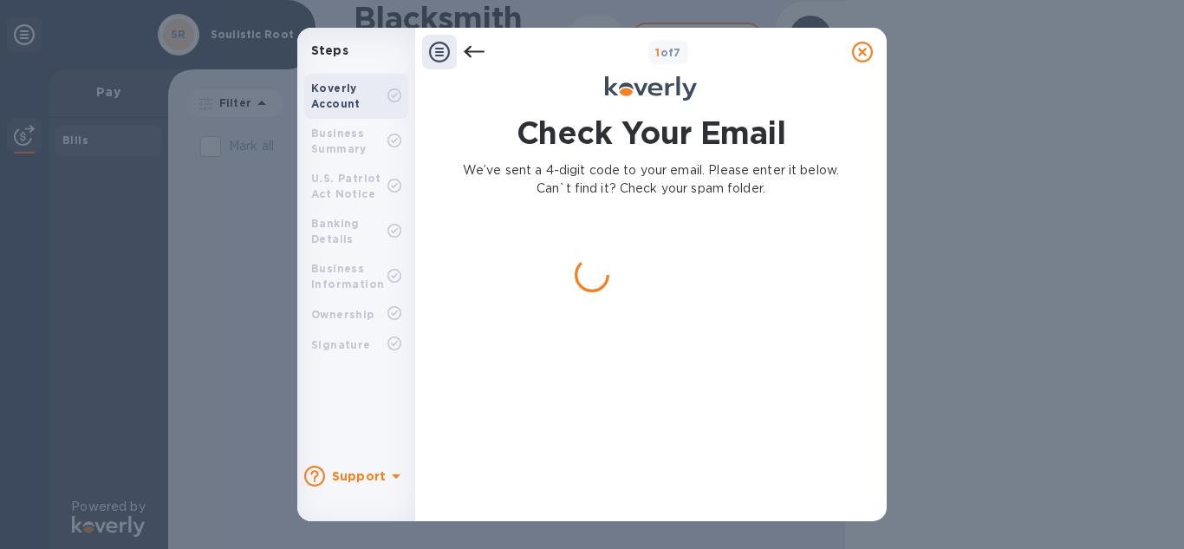
scroll to position [0, 0]
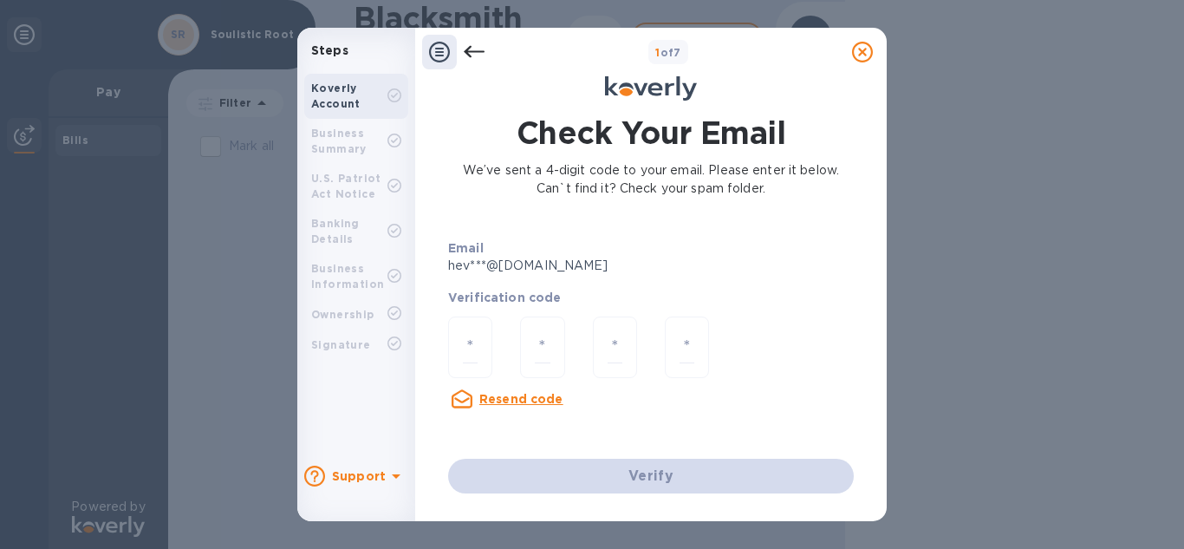
click at [495, 350] on div at bounding box center [470, 349] width 72 height 93
click at [473, 350] on input "number" at bounding box center [470, 347] width 15 height 32
type input "4"
type input "1"
type input "6"
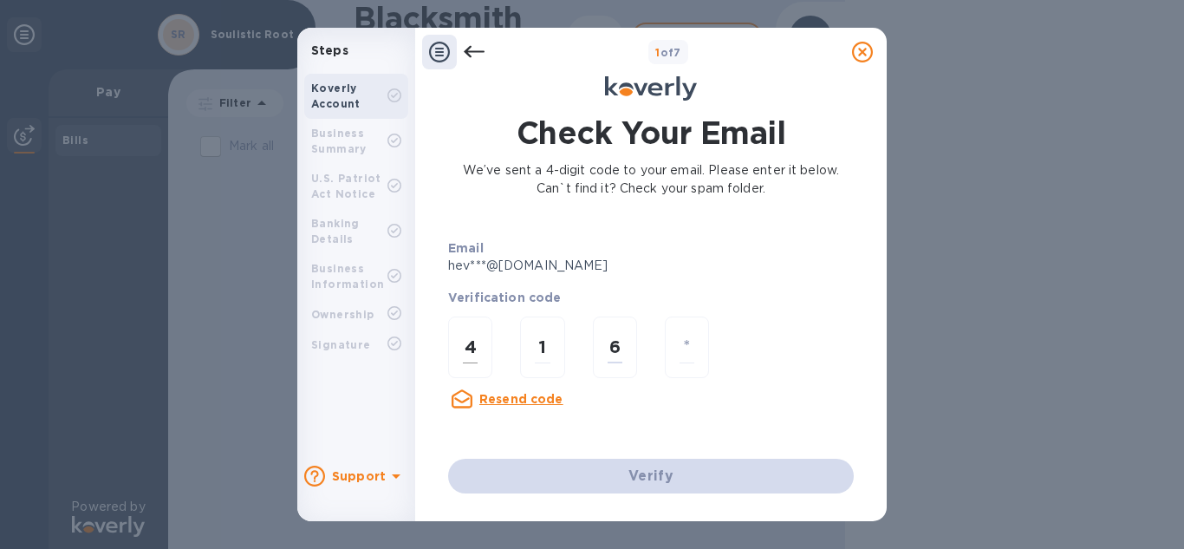
type input "4"
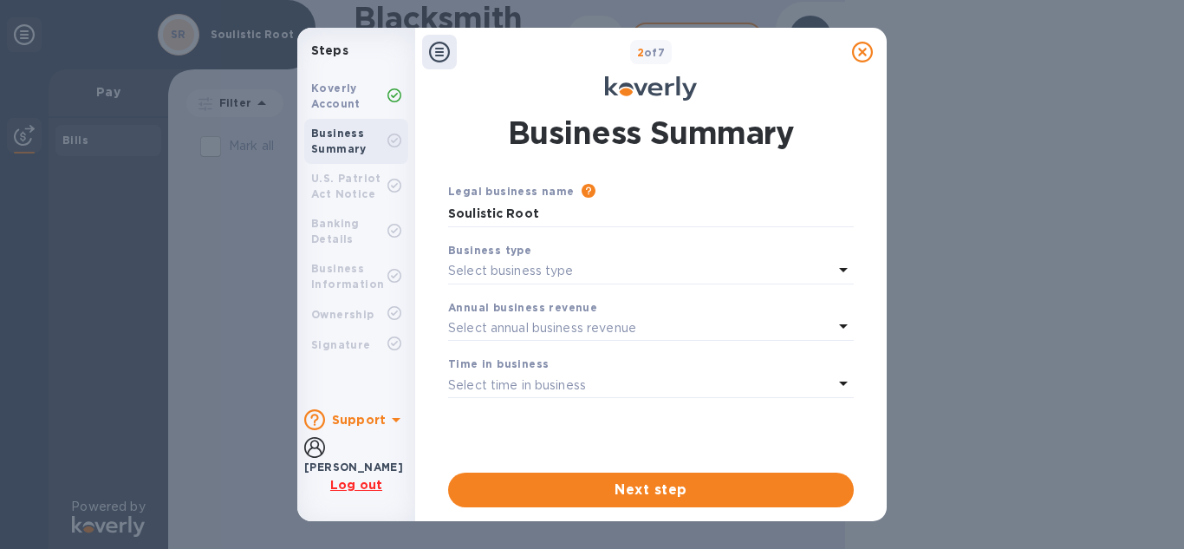
click at [629, 268] on div "Select business type" at bounding box center [640, 271] width 385 height 24
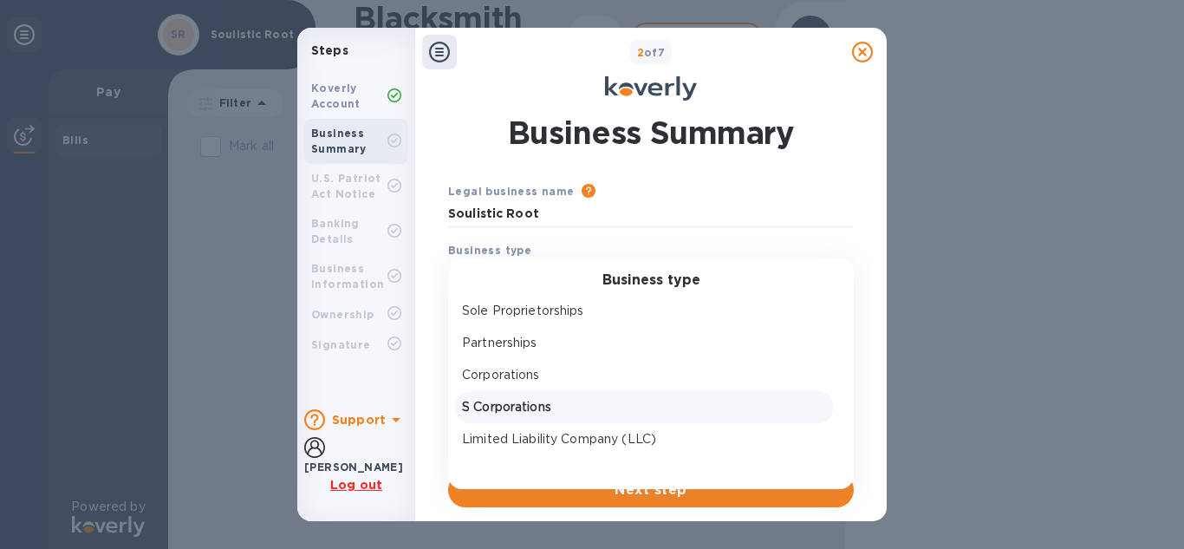
click at [556, 403] on p "S Corporations" at bounding box center [644, 407] width 364 height 18
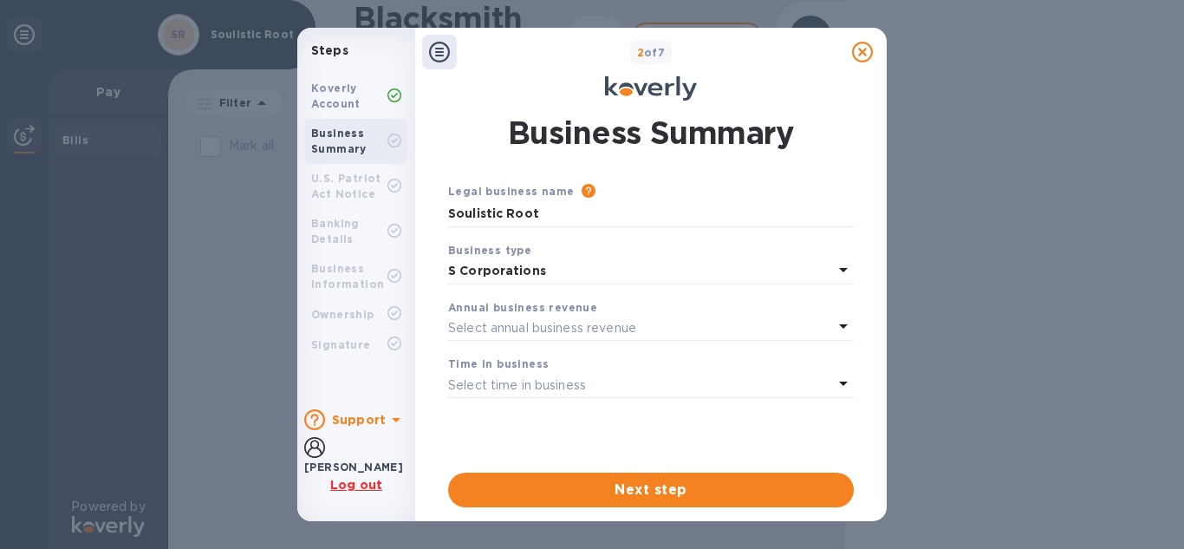
click at [575, 319] on p "Select annual business revenue" at bounding box center [542, 328] width 188 height 18
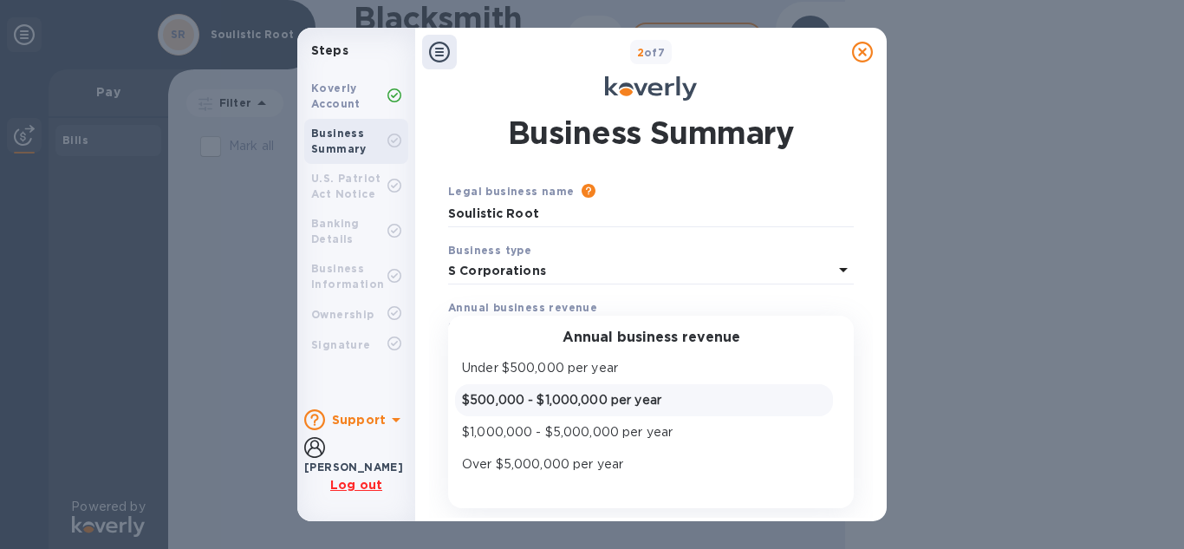
click at [644, 404] on p "$500,000 - $1,000,000 per year" at bounding box center [644, 400] width 364 height 18
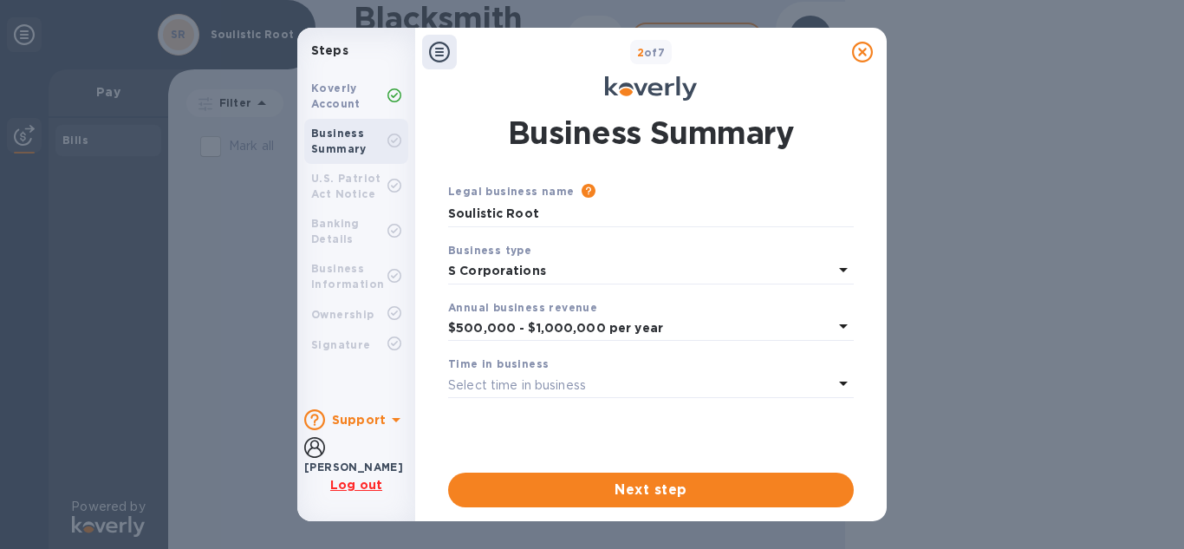
click at [624, 389] on div "Select time in business" at bounding box center [640, 385] width 385 height 24
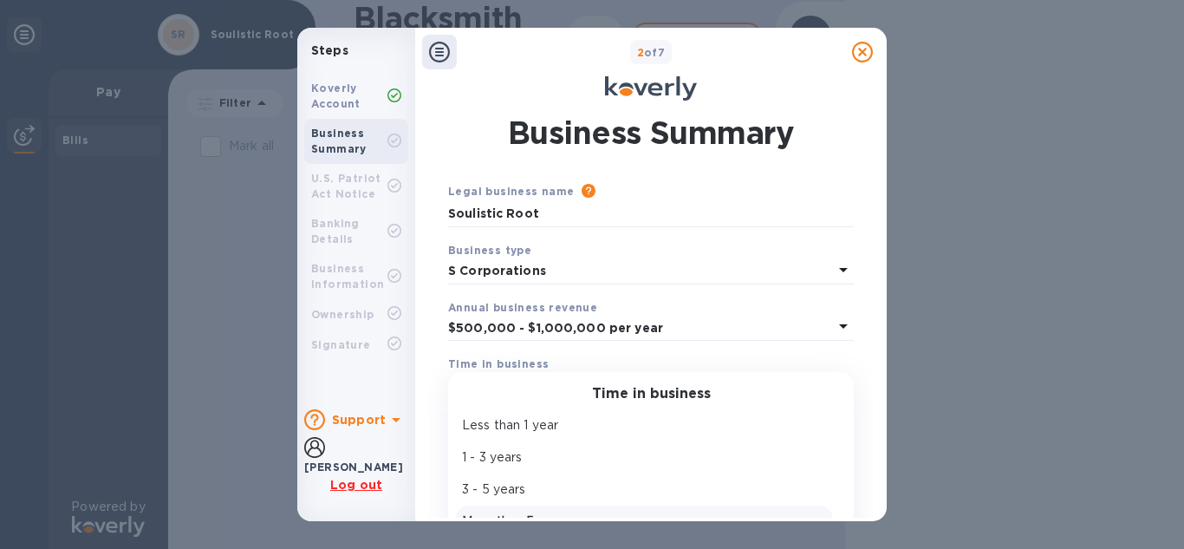
scroll to position [48, 0]
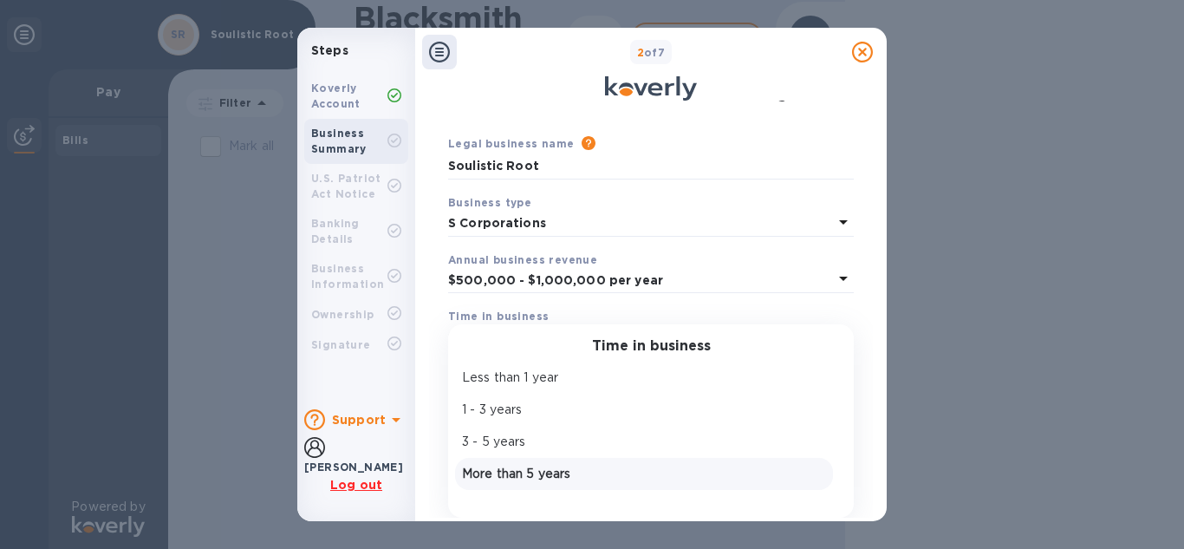
click at [563, 471] on p "More than 5 years" at bounding box center [644, 474] width 364 height 18
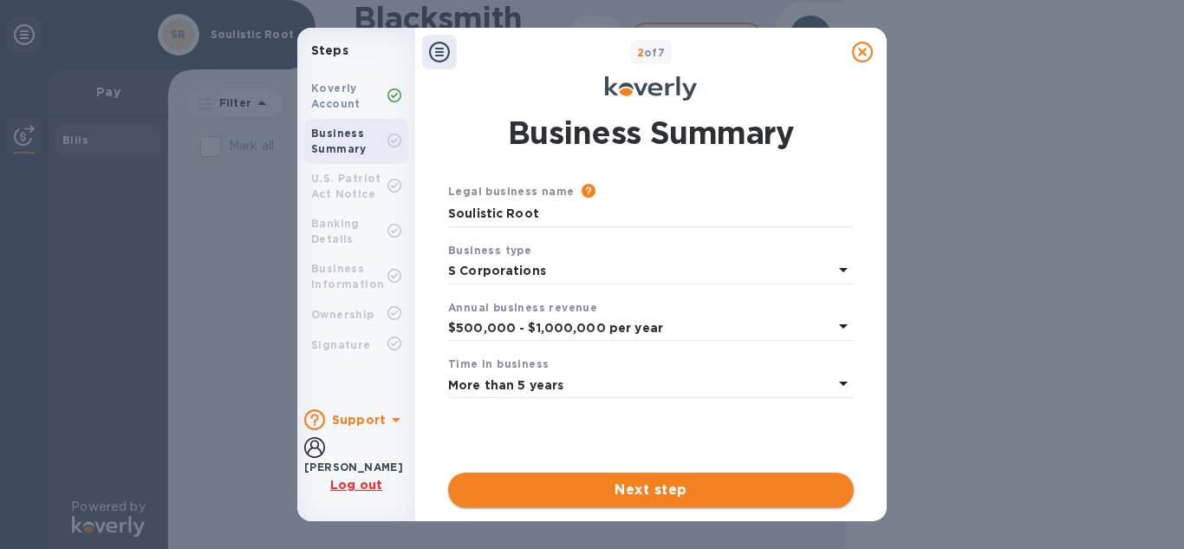
click at [595, 479] on span "Next step" at bounding box center [651, 489] width 378 height 21
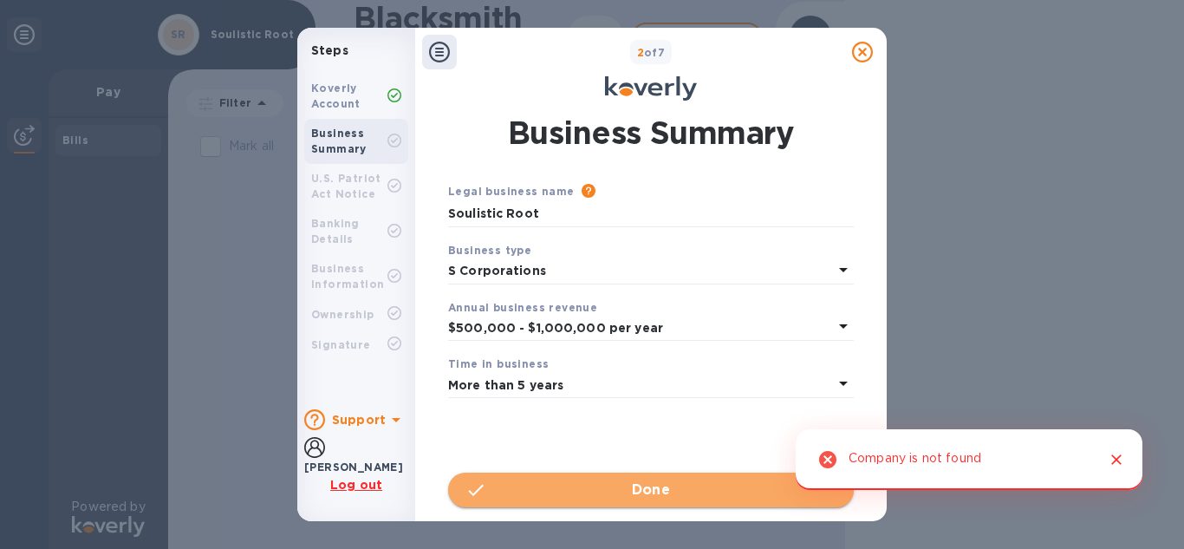
click at [681, 482] on span "Done" at bounding box center [651, 489] width 378 height 21
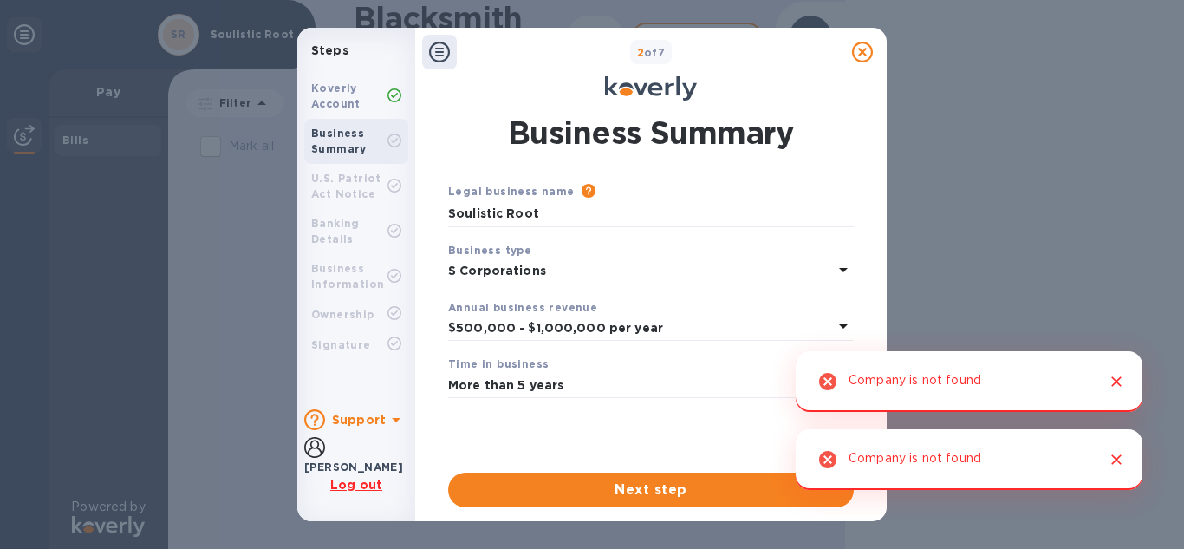
click at [1115, 388] on icon "Close" at bounding box center [1116, 381] width 17 height 17
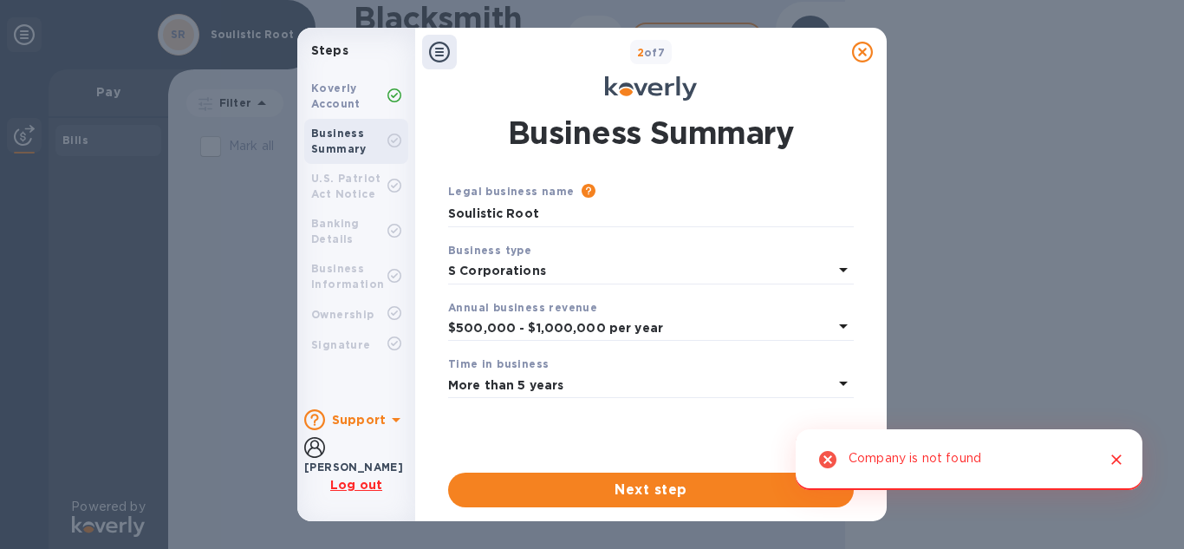
click at [1110, 457] on icon "Close" at bounding box center [1116, 459] width 17 height 17
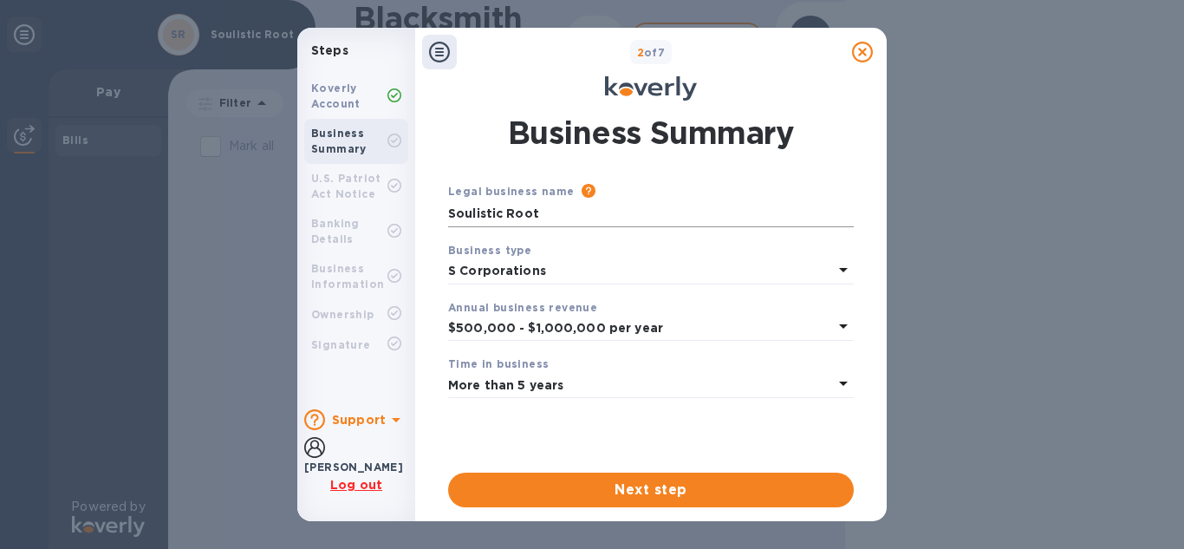
click at [562, 212] on input "Soulistic Root" at bounding box center [651, 214] width 406 height 26
click at [605, 487] on span "Next step" at bounding box center [651, 489] width 378 height 21
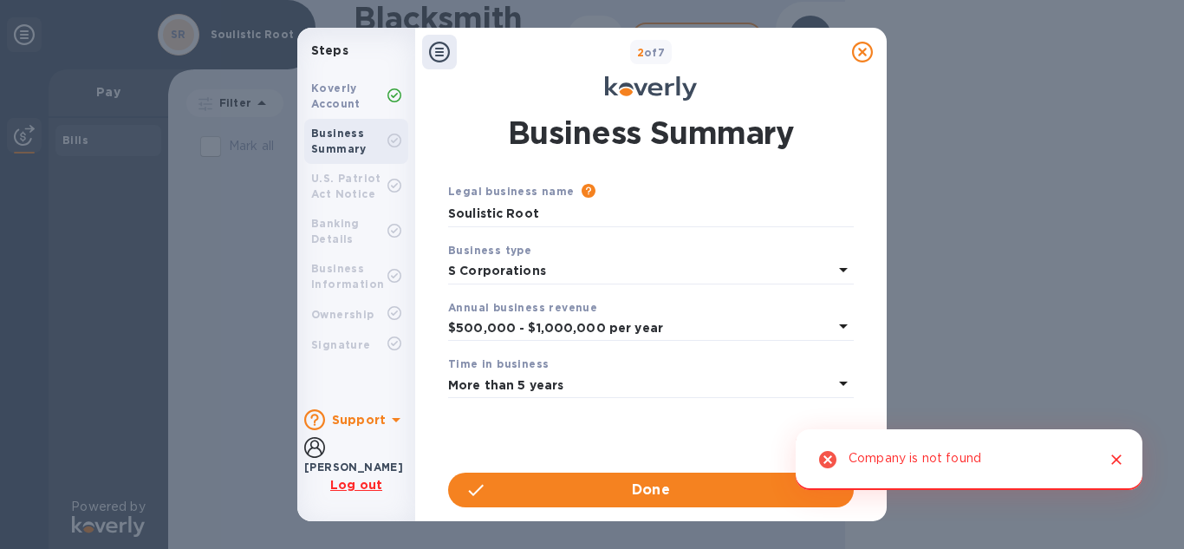
click at [614, 265] on p "S Corporations" at bounding box center [640, 271] width 385 height 18
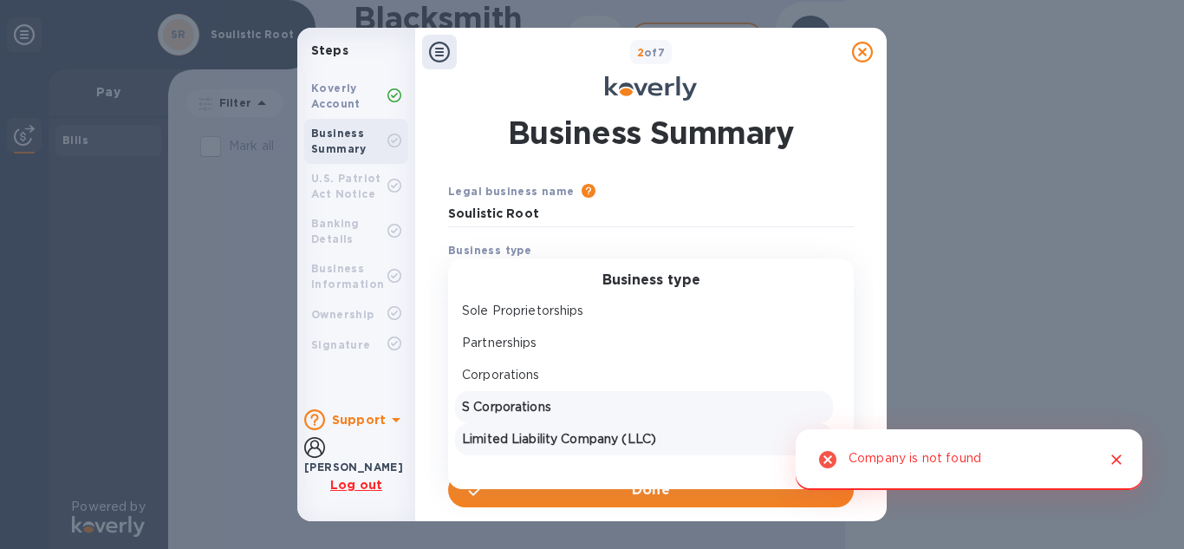
click at [550, 445] on p "Limited Liability Company (LLC)" at bounding box center [644, 439] width 364 height 18
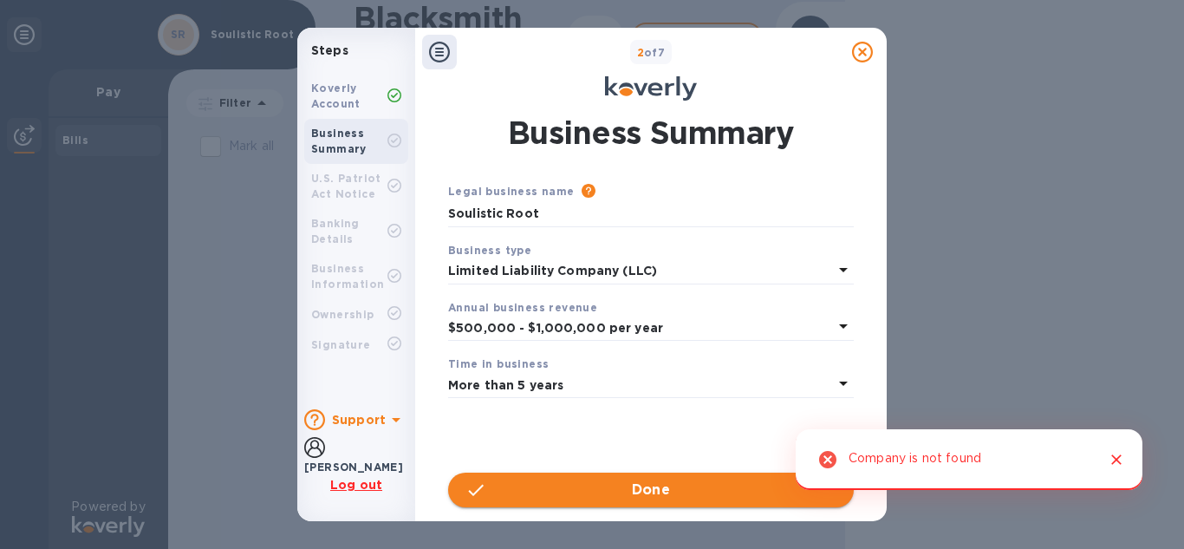
click at [570, 484] on span "Done" at bounding box center [651, 489] width 378 height 21
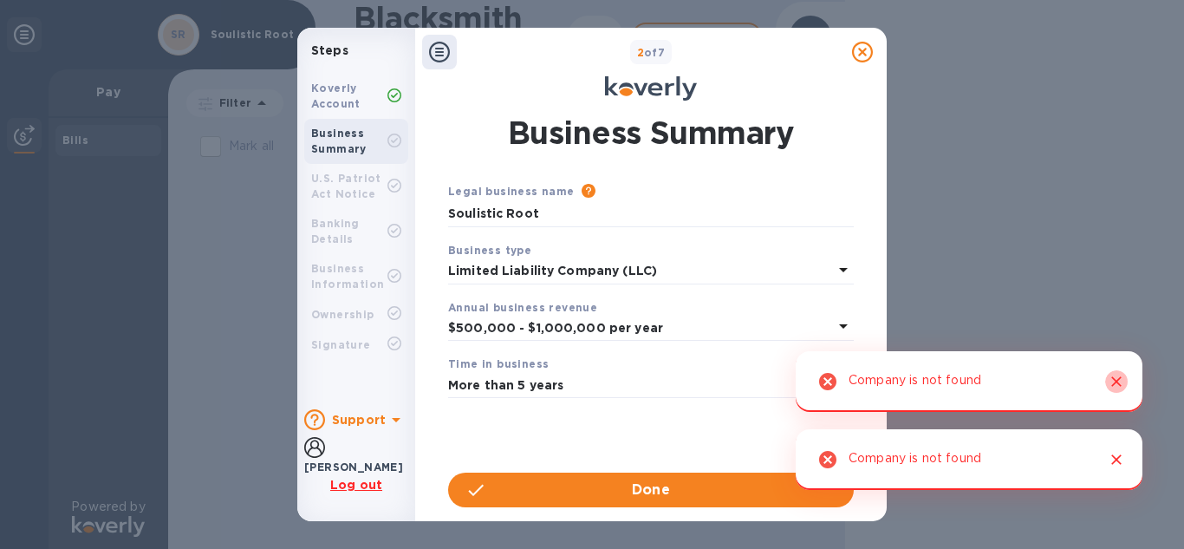
click at [1116, 375] on icon "Close" at bounding box center [1116, 381] width 17 height 17
